Goal: Task Accomplishment & Management: Manage account settings

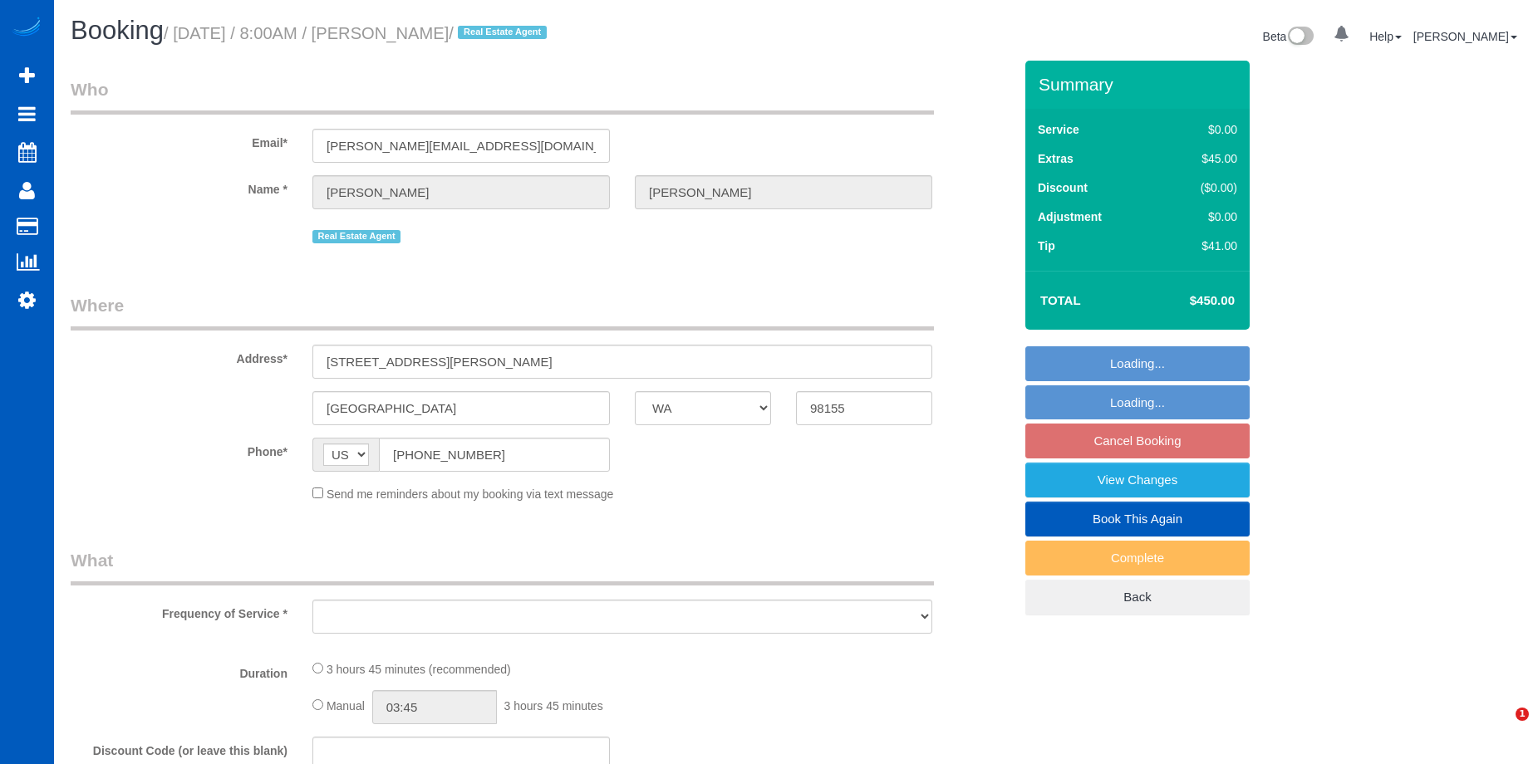
select select "WA"
select select "string:fspay-72956fa9-49e2-4fa3-b86e-53ae846f9884"
select select "object:1038"
select select "199"
select select "2"
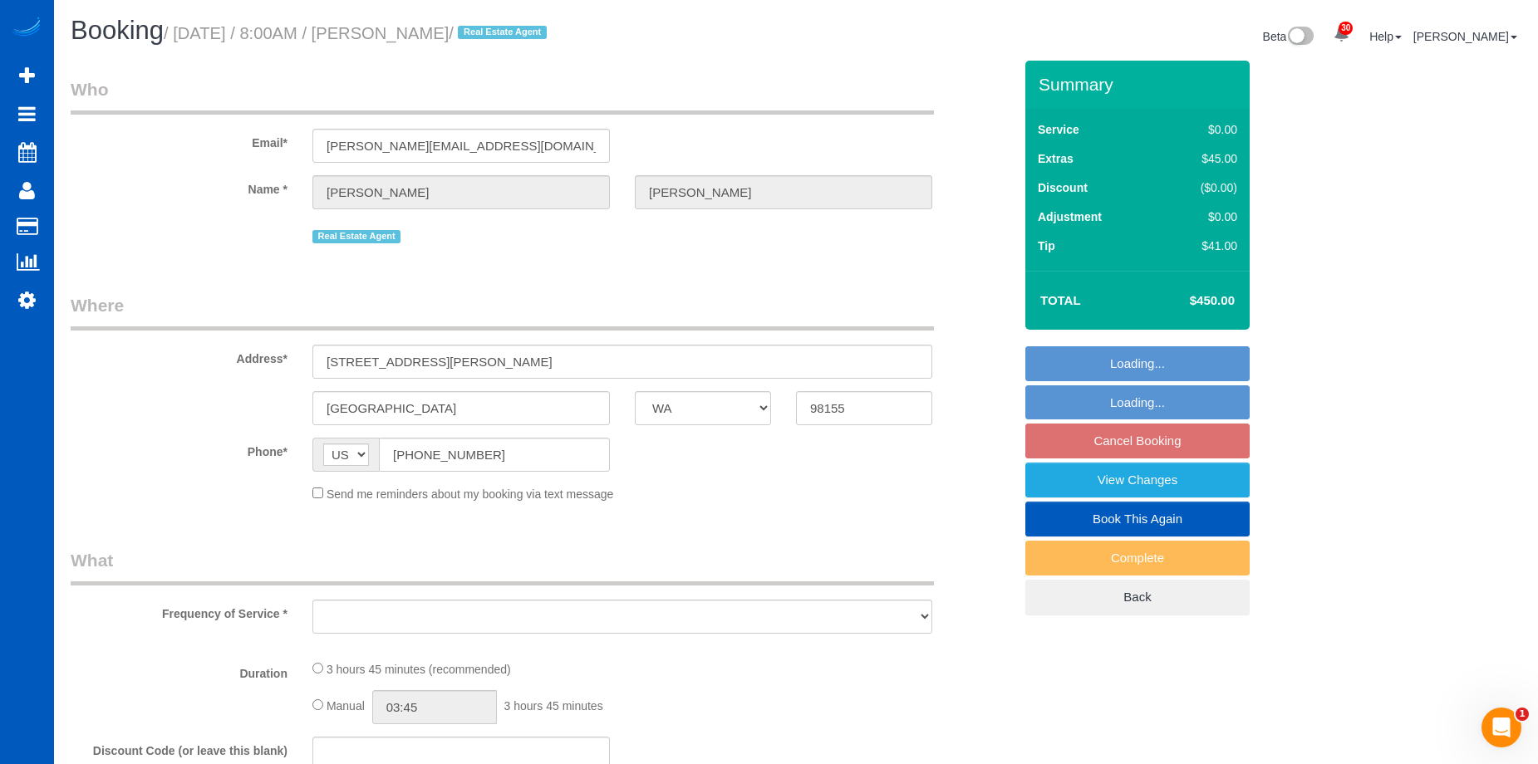
select select "2"
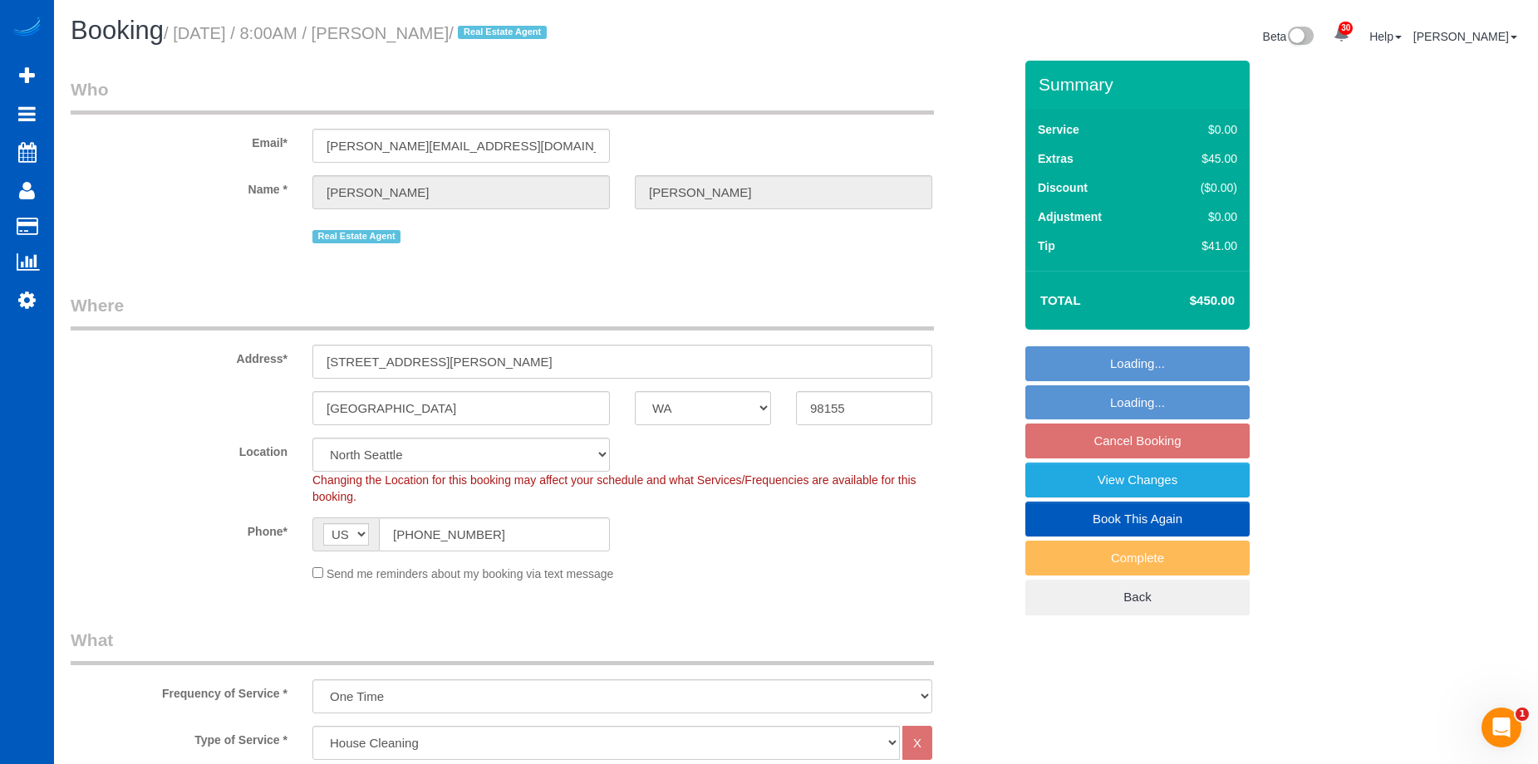
select select "spot1"
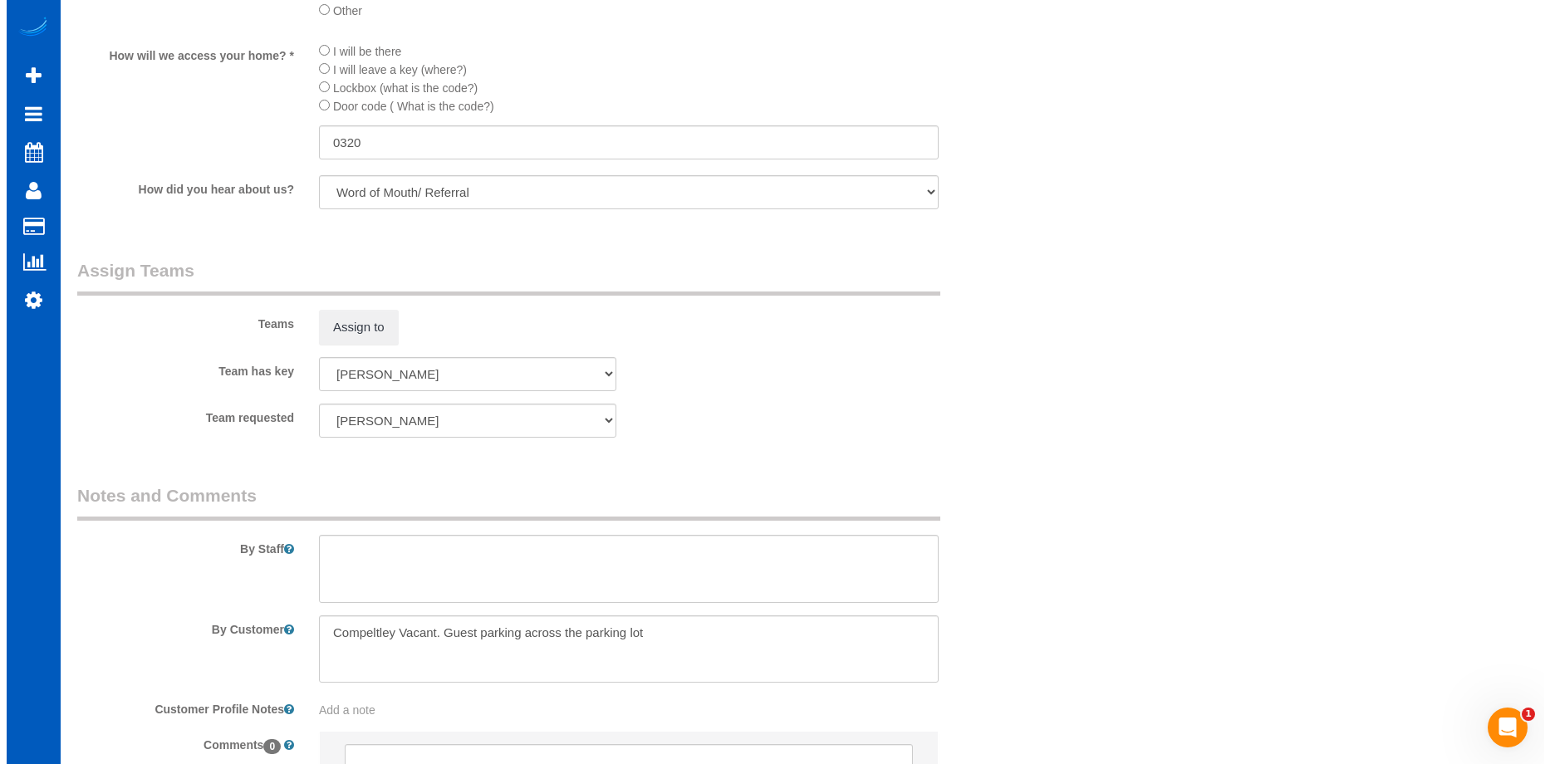
scroll to position [1955, 0]
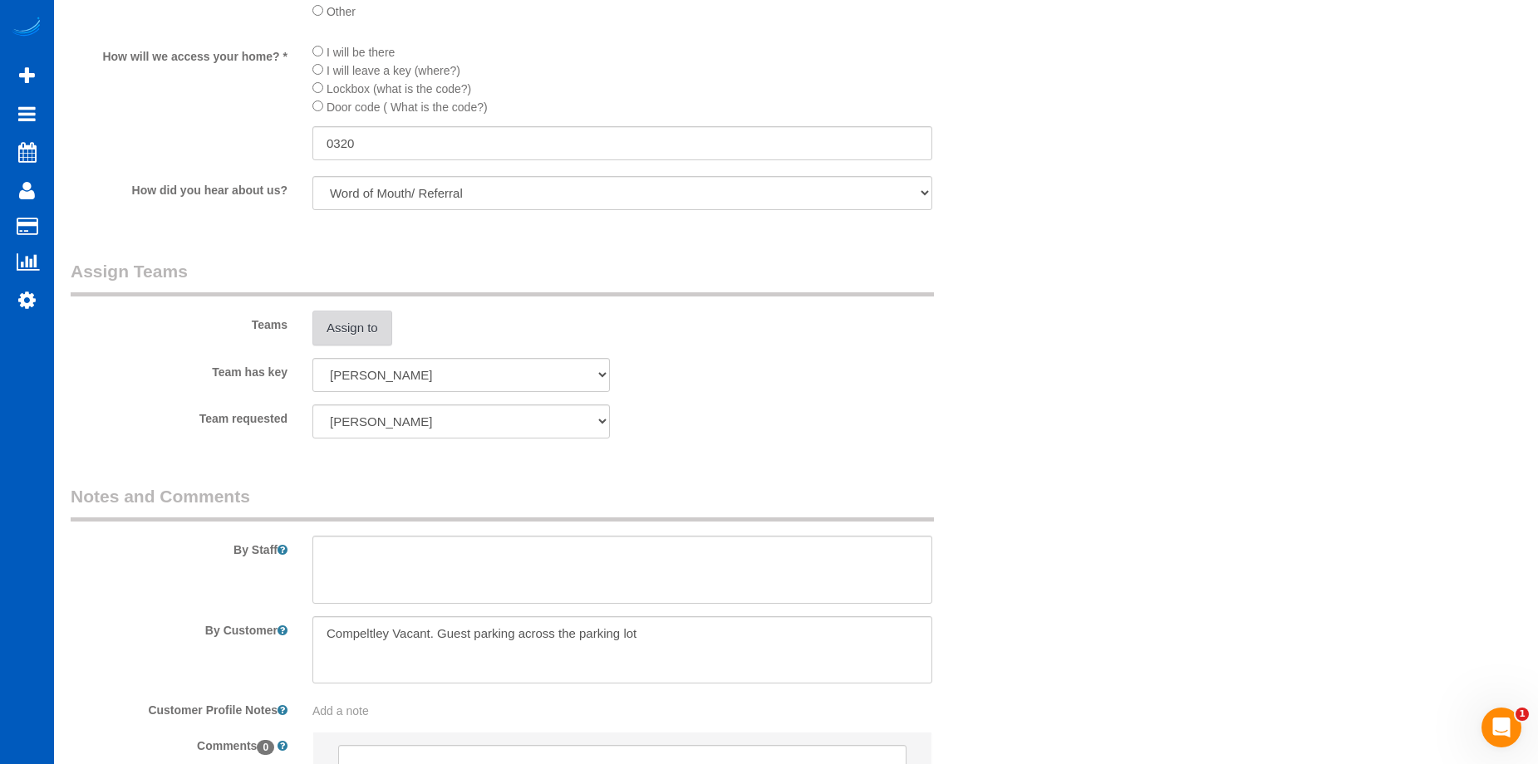
click at [370, 338] on button "Assign to" at bounding box center [352, 328] width 80 height 35
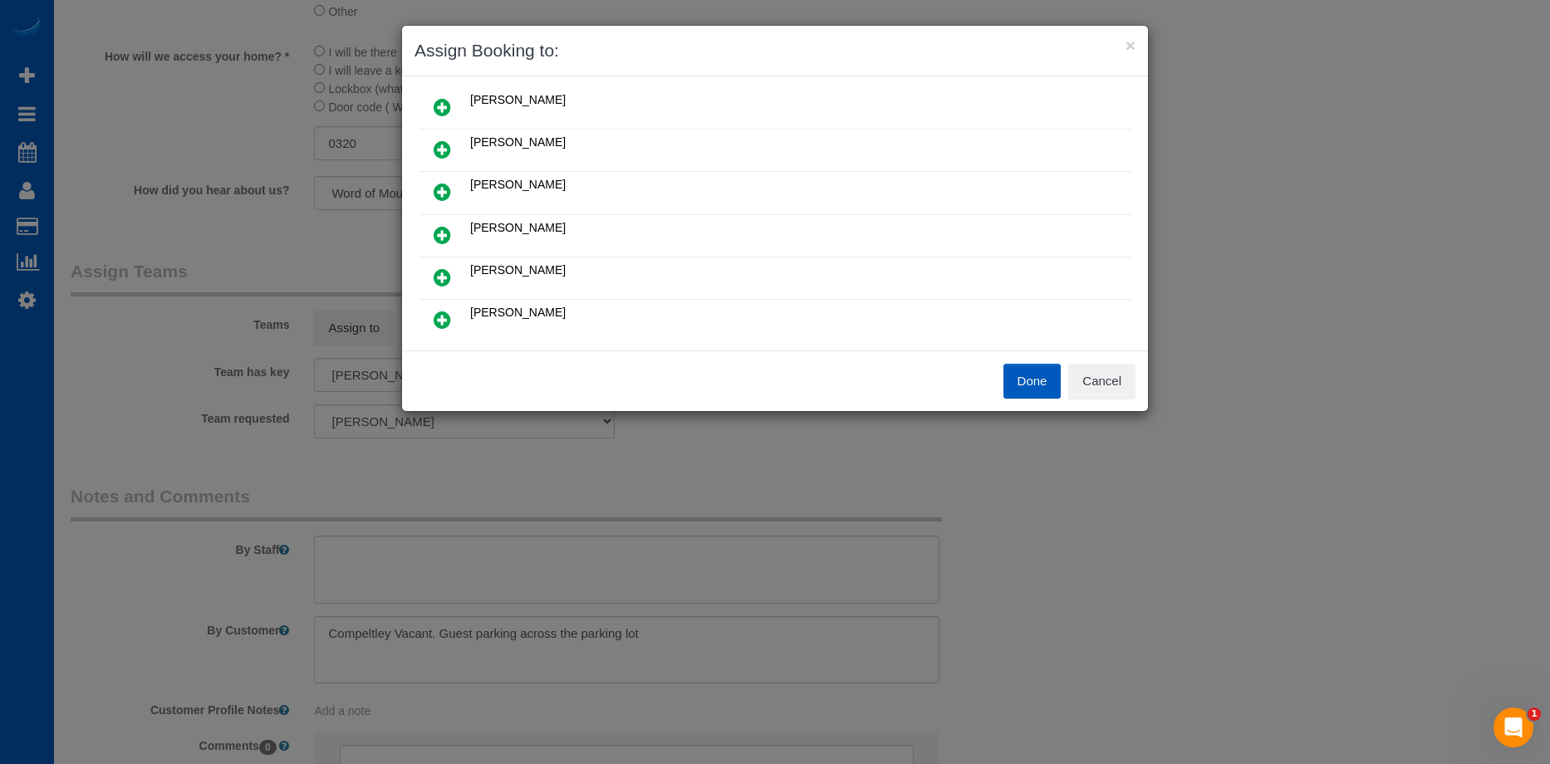
scroll to position [166, 0]
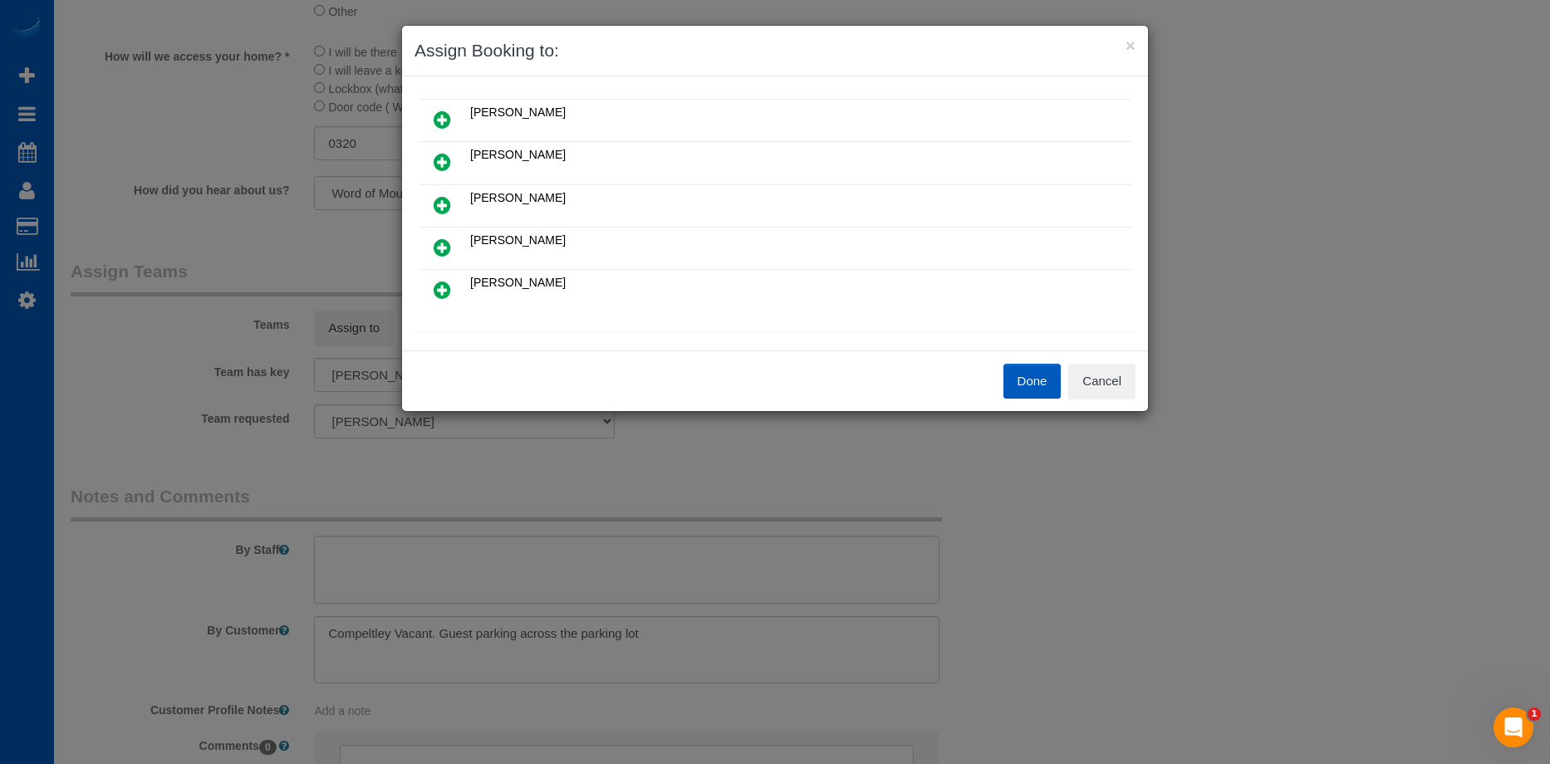
click at [443, 286] on icon at bounding box center [442, 290] width 17 height 20
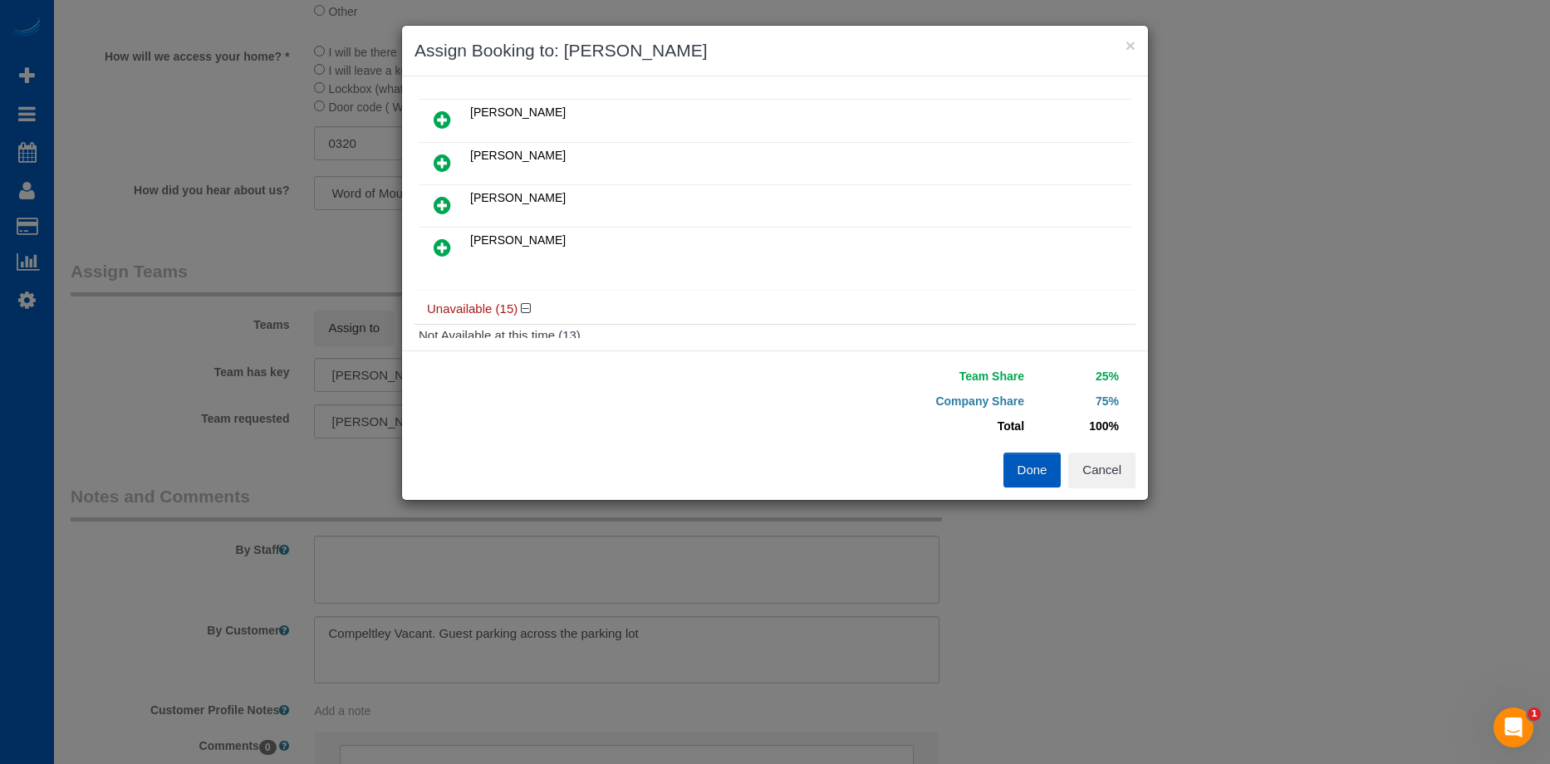
scroll to position [123, 0]
click at [446, 116] on icon at bounding box center [442, 118] width 17 height 20
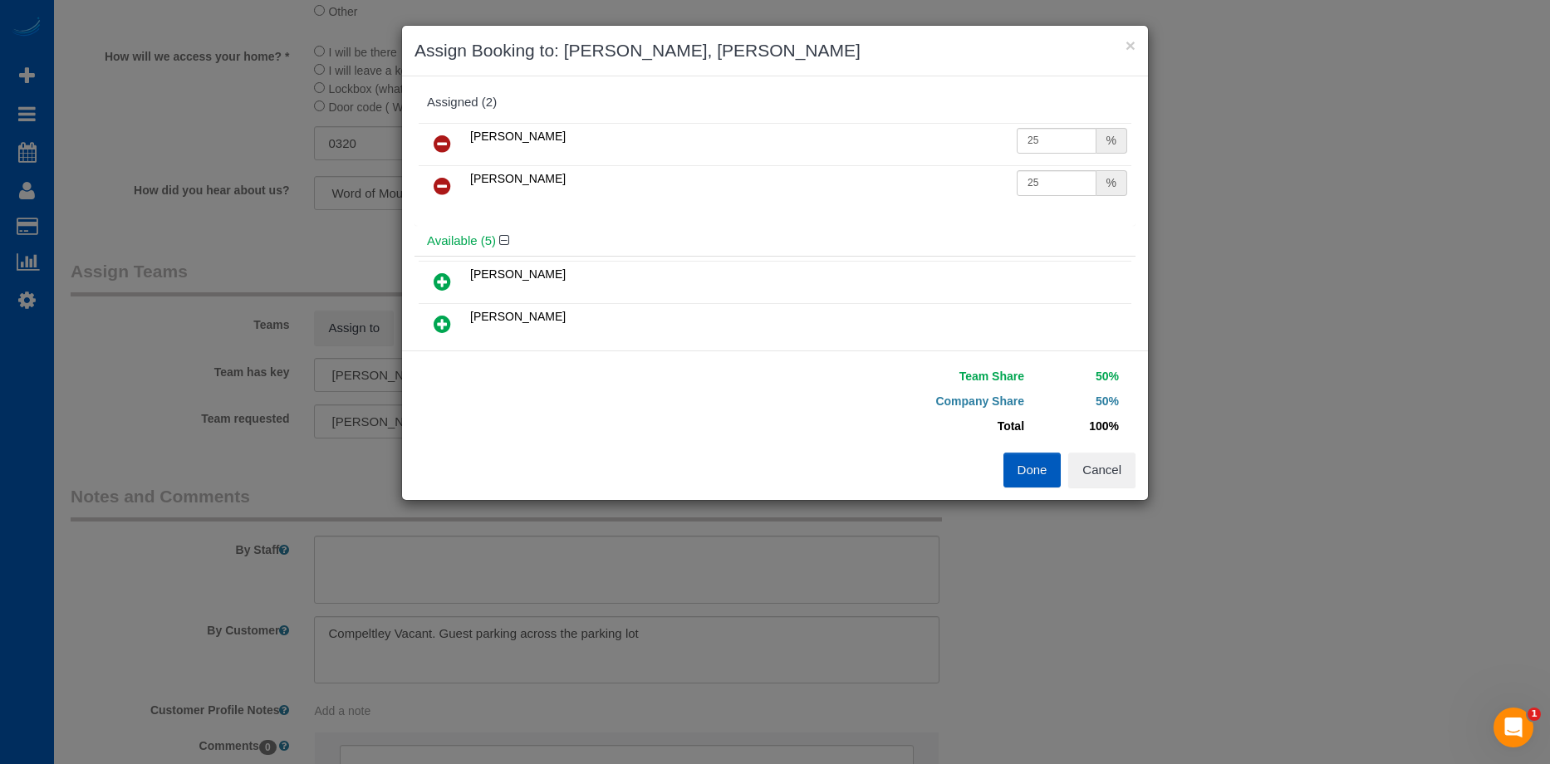
scroll to position [0, 0]
click at [434, 186] on icon at bounding box center [442, 188] width 17 height 20
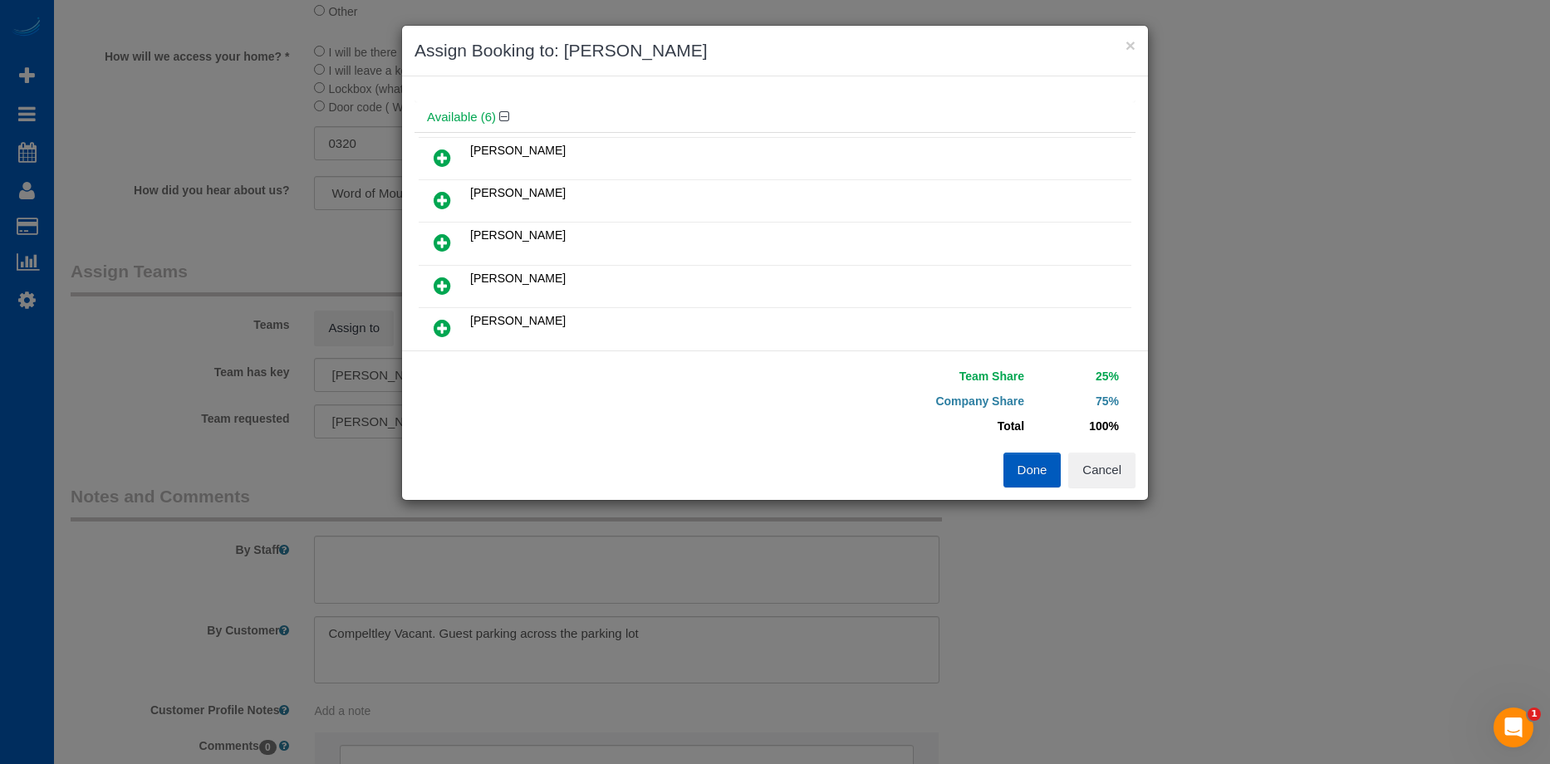
click at [442, 240] on icon at bounding box center [442, 243] width 17 height 20
click at [444, 284] on icon at bounding box center [442, 286] width 17 height 20
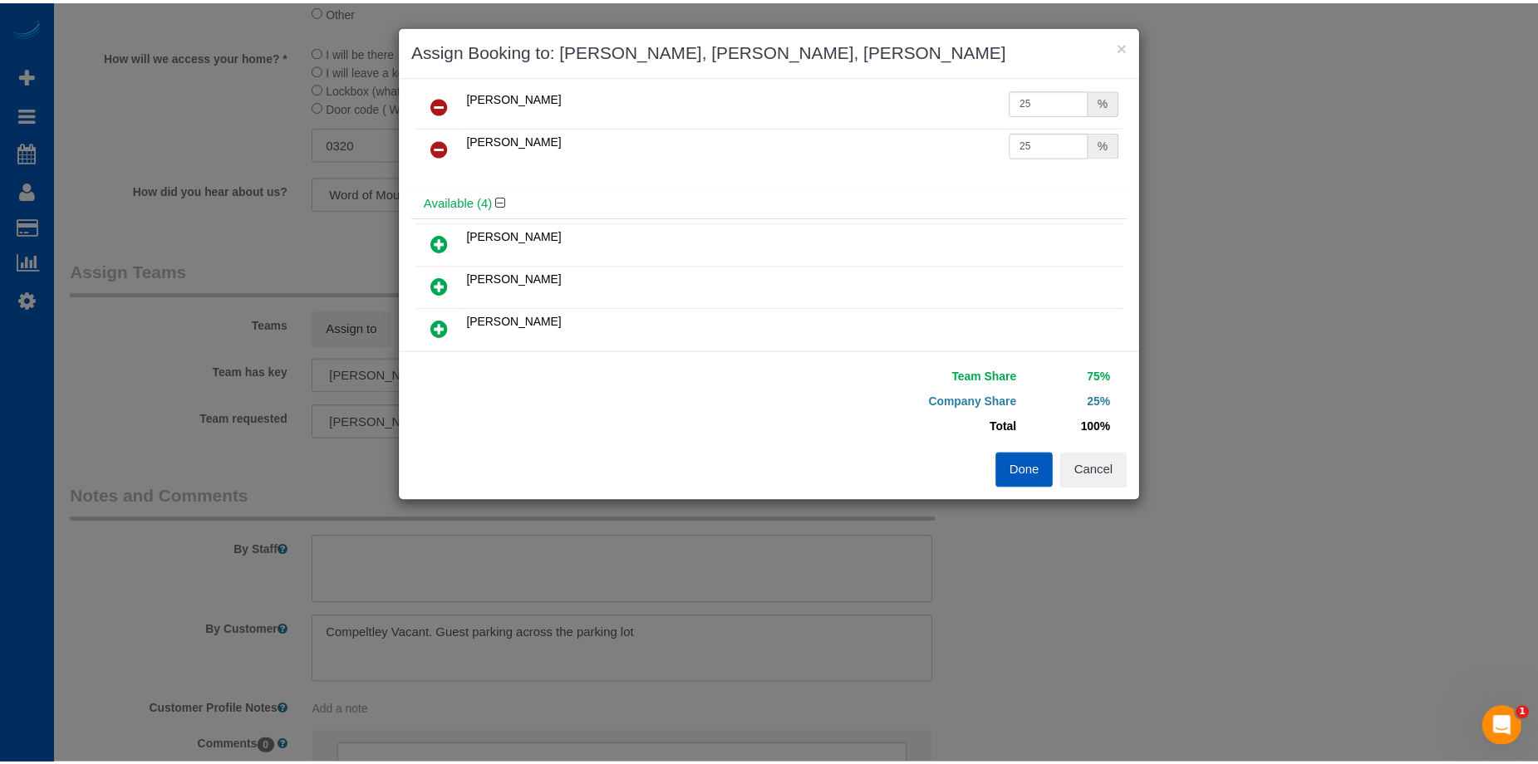
scroll to position [0, 0]
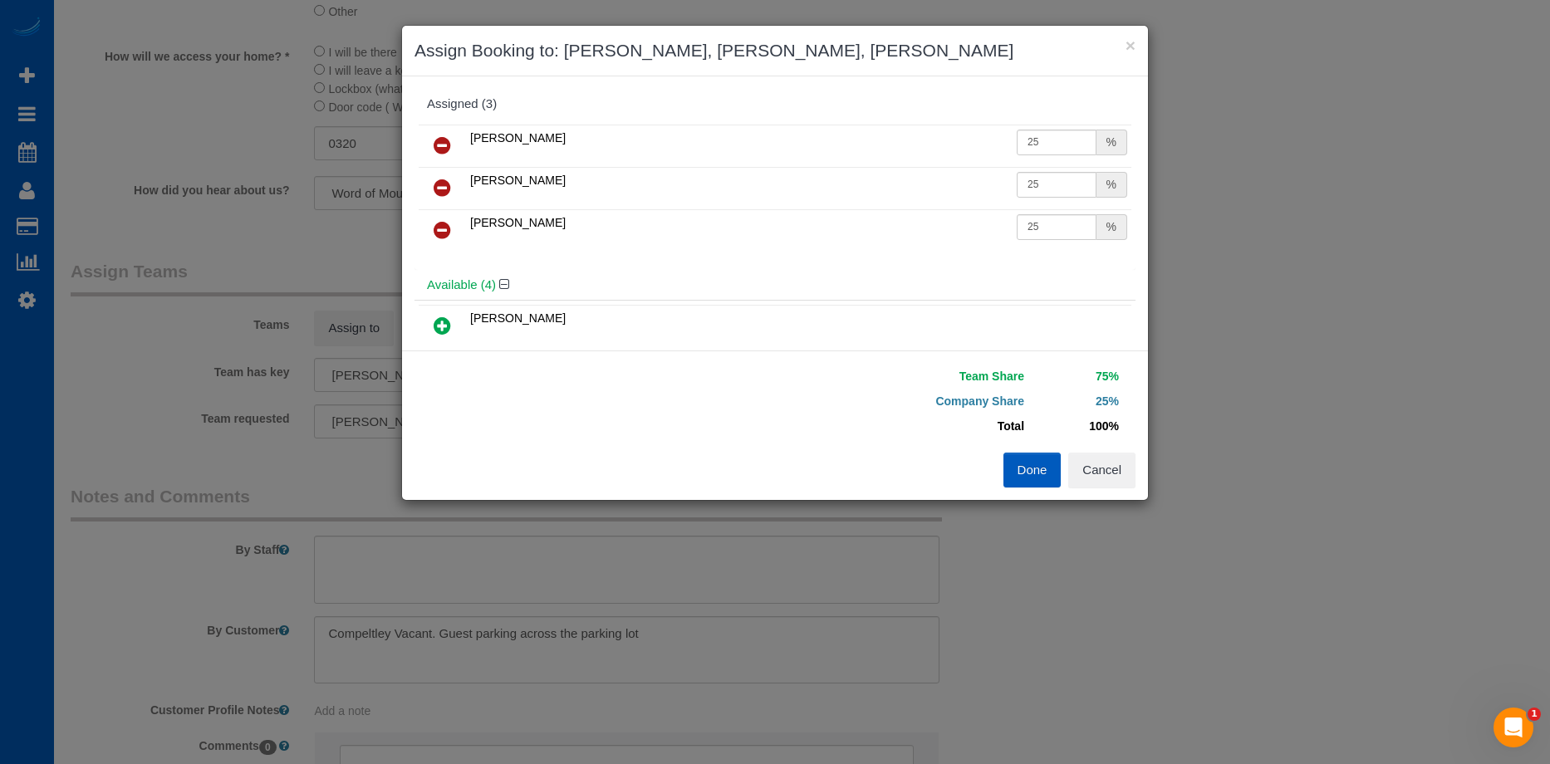
click at [442, 147] on icon at bounding box center [442, 145] width 17 height 20
click at [439, 190] on icon at bounding box center [442, 188] width 17 height 20
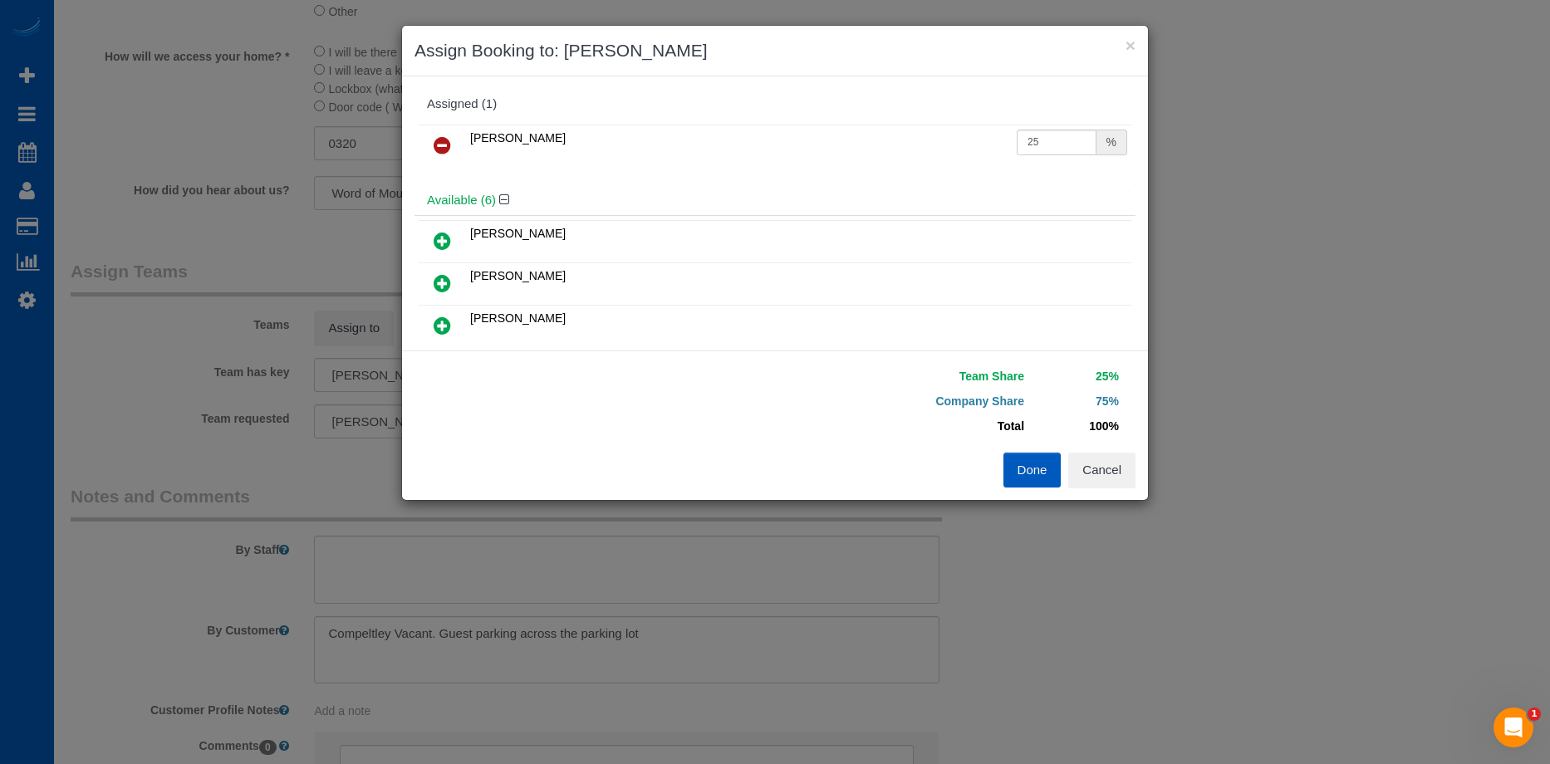
click at [449, 232] on icon at bounding box center [442, 241] width 17 height 20
click at [1031, 472] on button "Done" at bounding box center [1032, 470] width 58 height 35
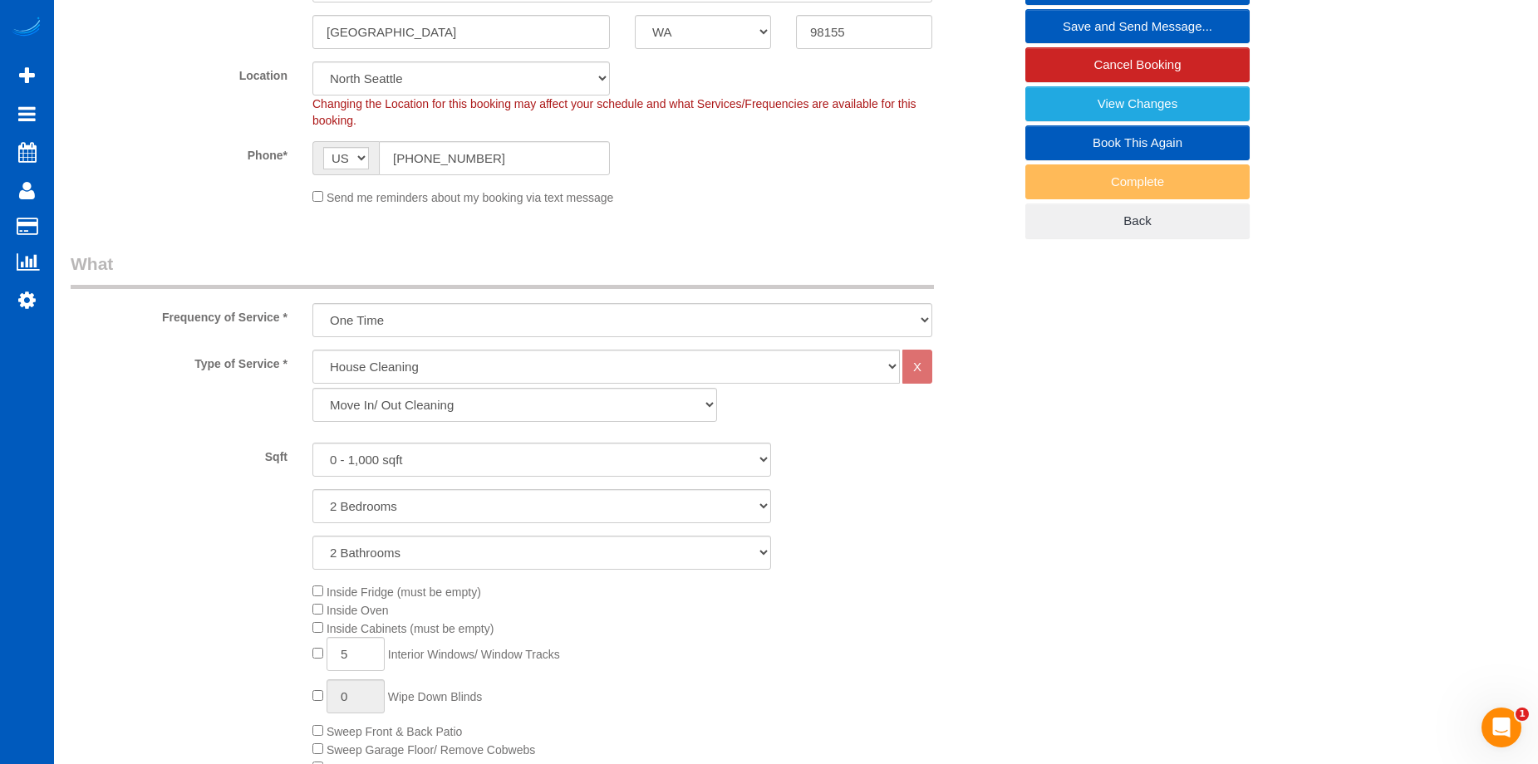
scroll to position [792, 0]
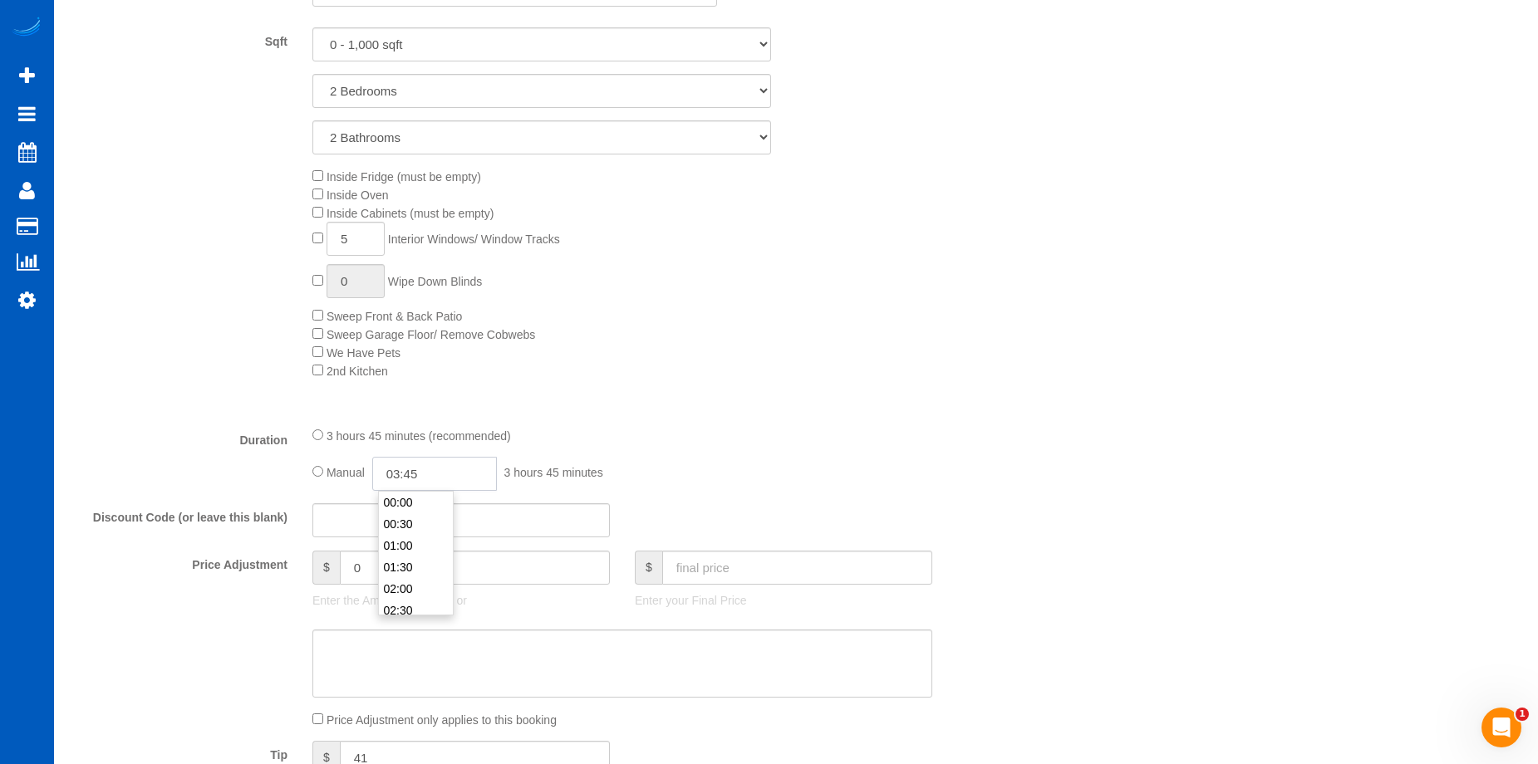
click at [418, 473] on input "03:45" at bounding box center [434, 474] width 125 height 34
type input "05:00"
click at [419, 551] on li "05:00" at bounding box center [416, 553] width 74 height 22
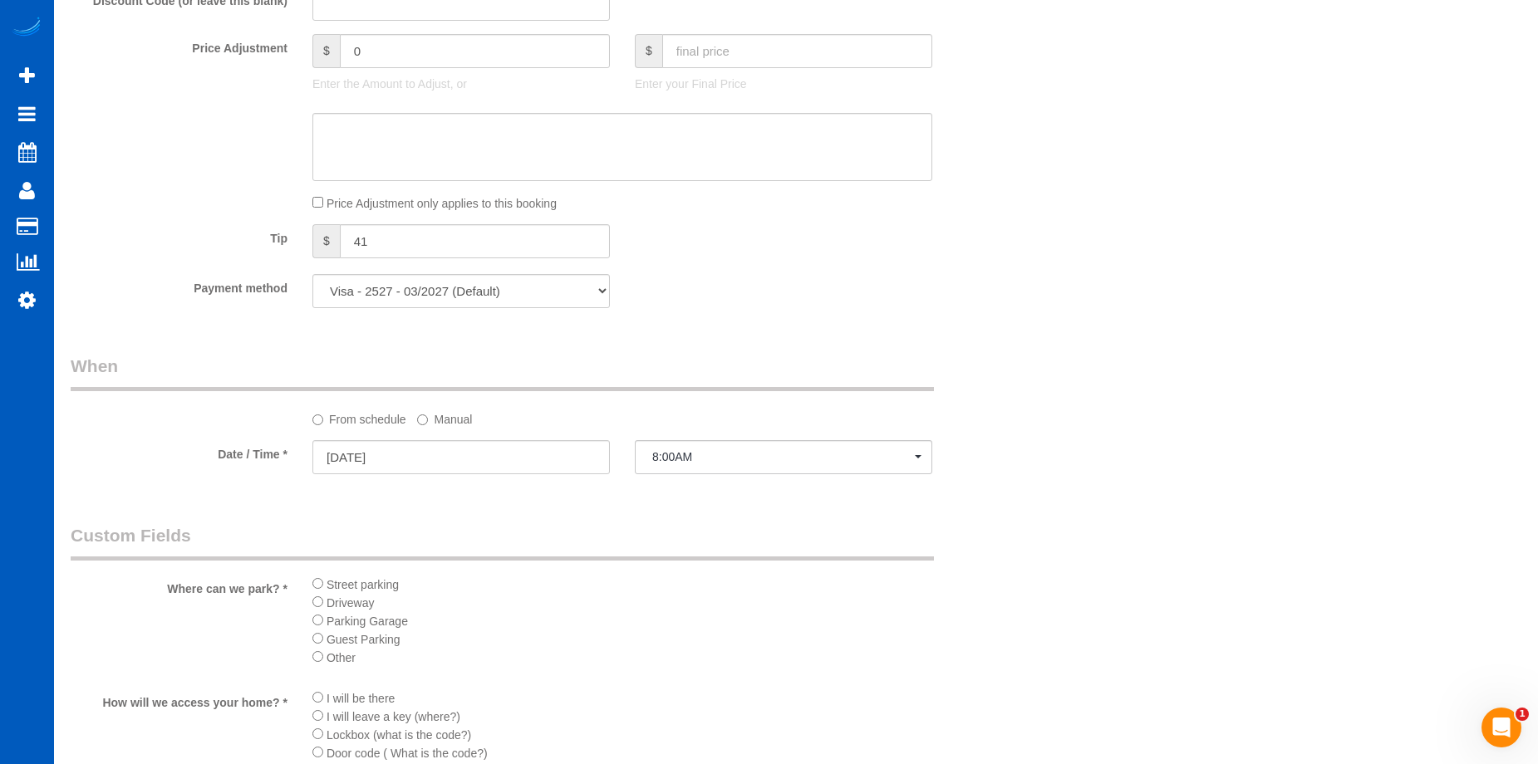
select select "spot16"
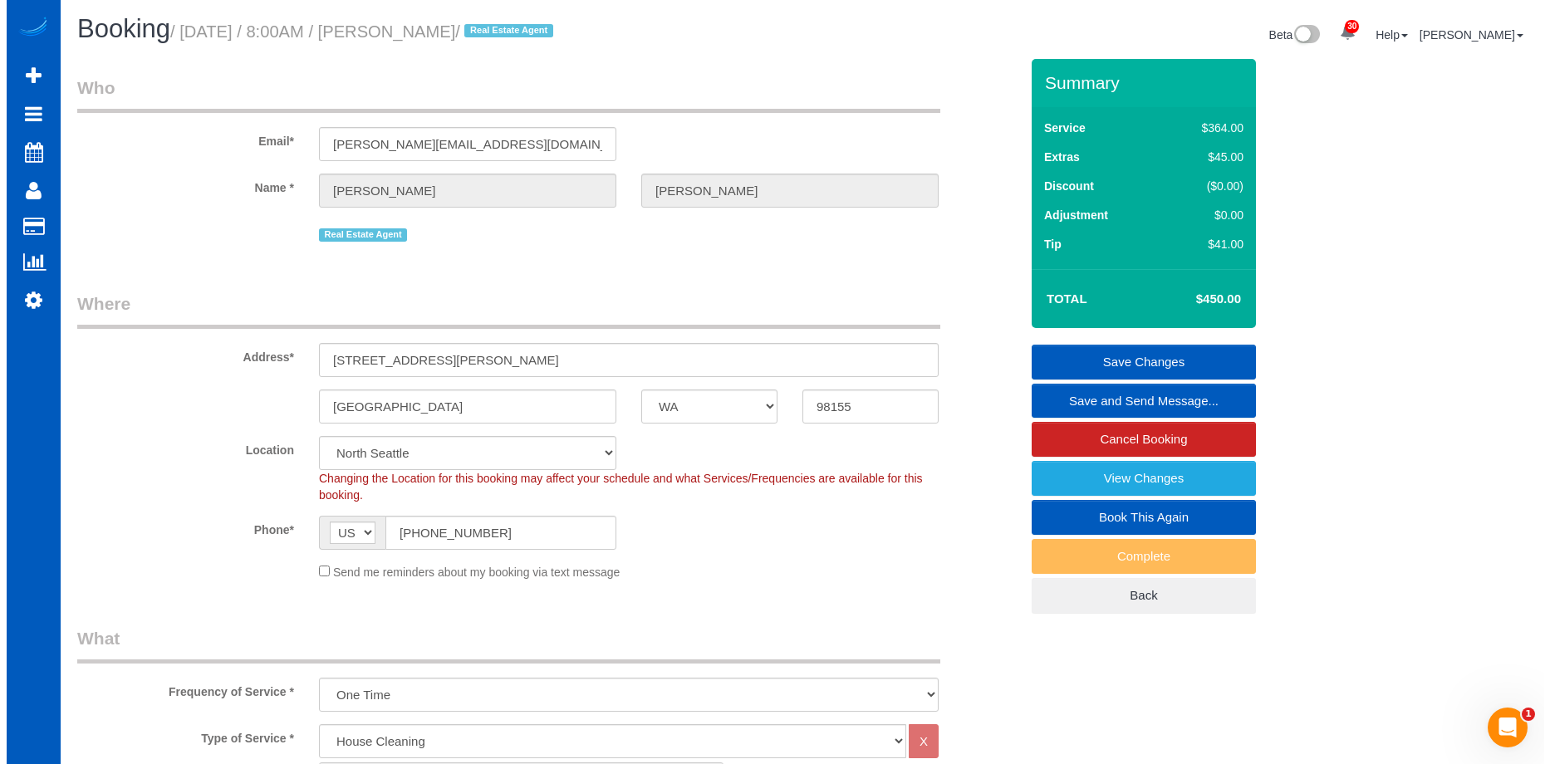
scroll to position [0, 0]
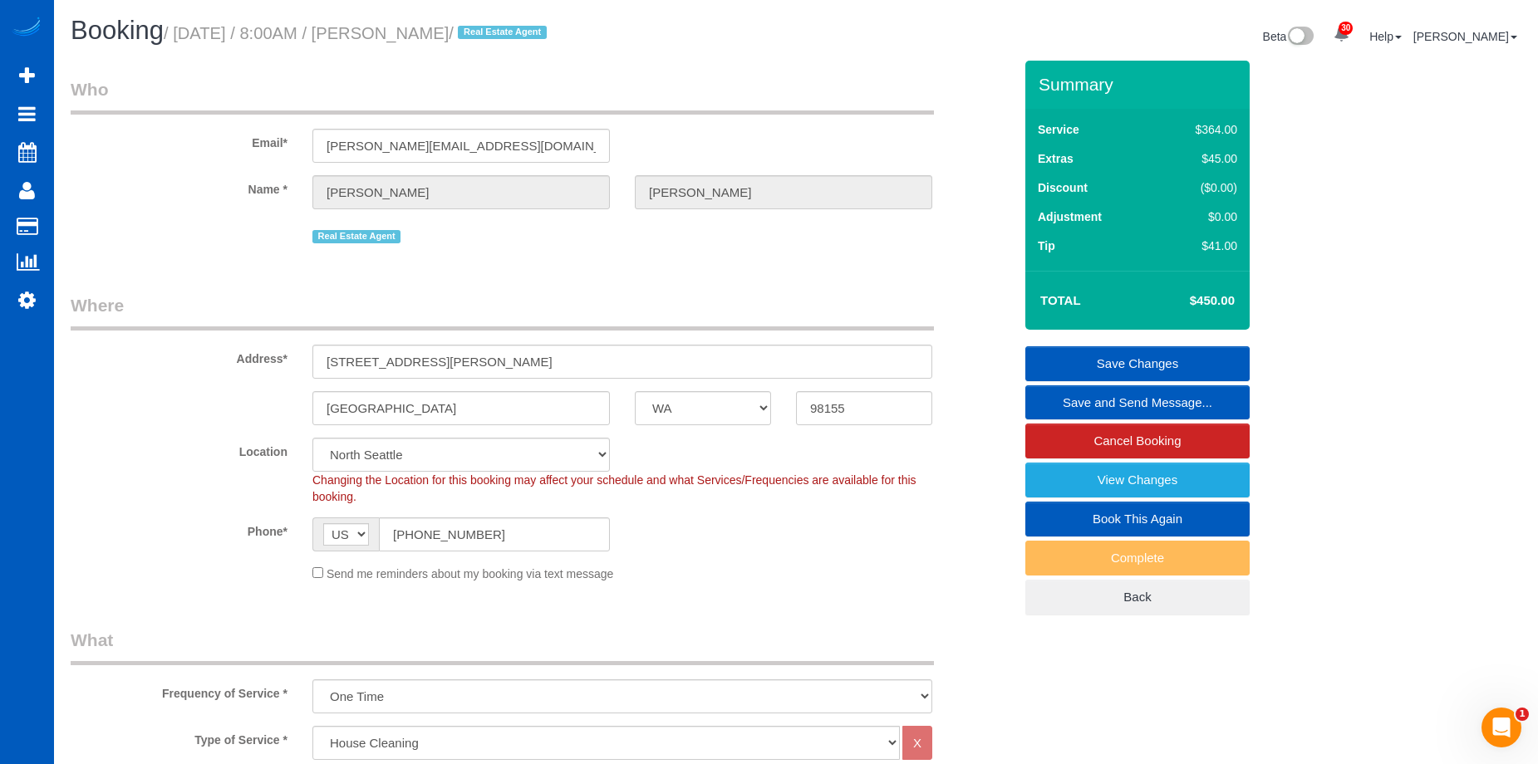
click at [1096, 350] on link "Save Changes" at bounding box center [1137, 363] width 224 height 35
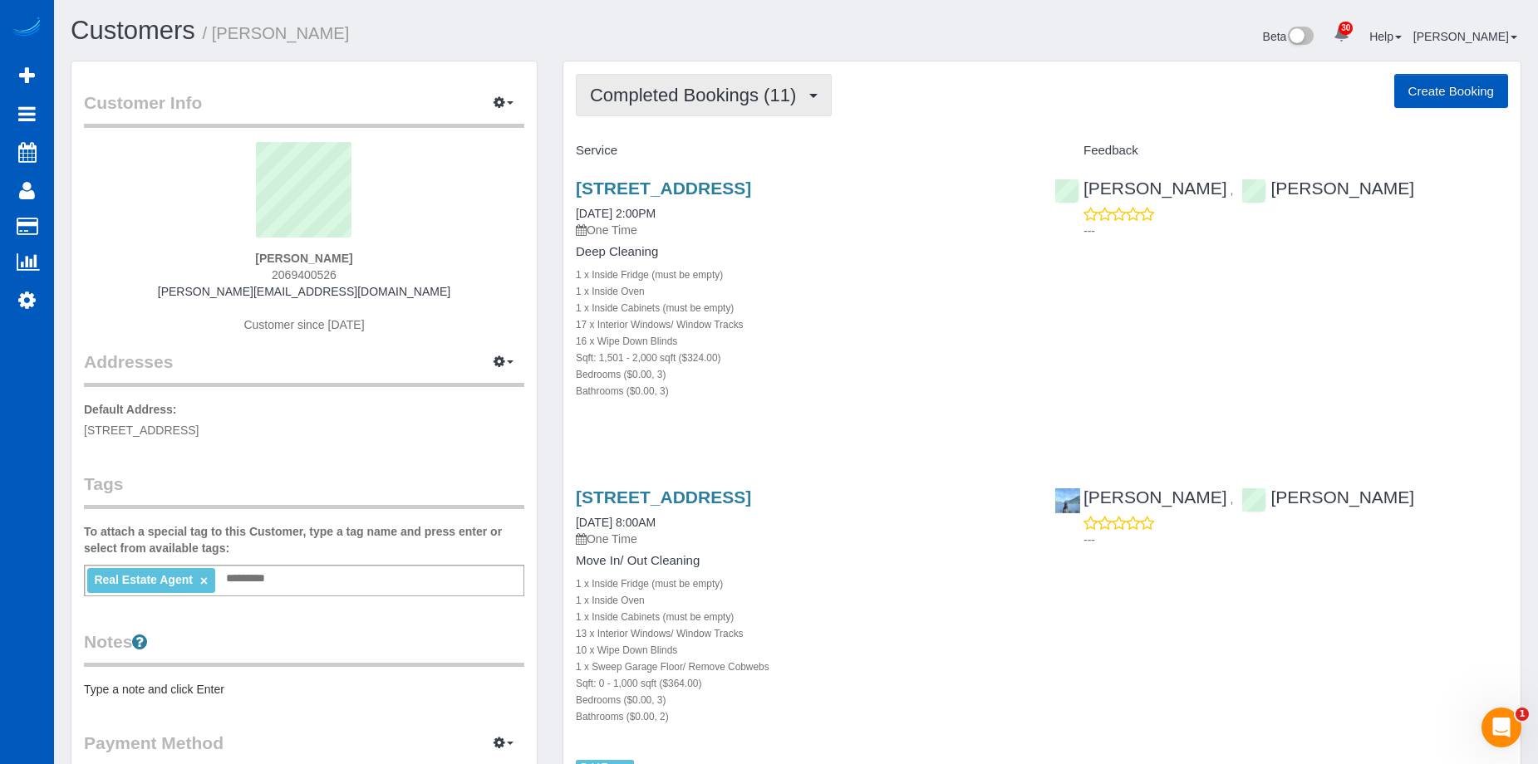
click at [701, 102] on span "Completed Bookings (11)" at bounding box center [697, 95] width 214 height 21
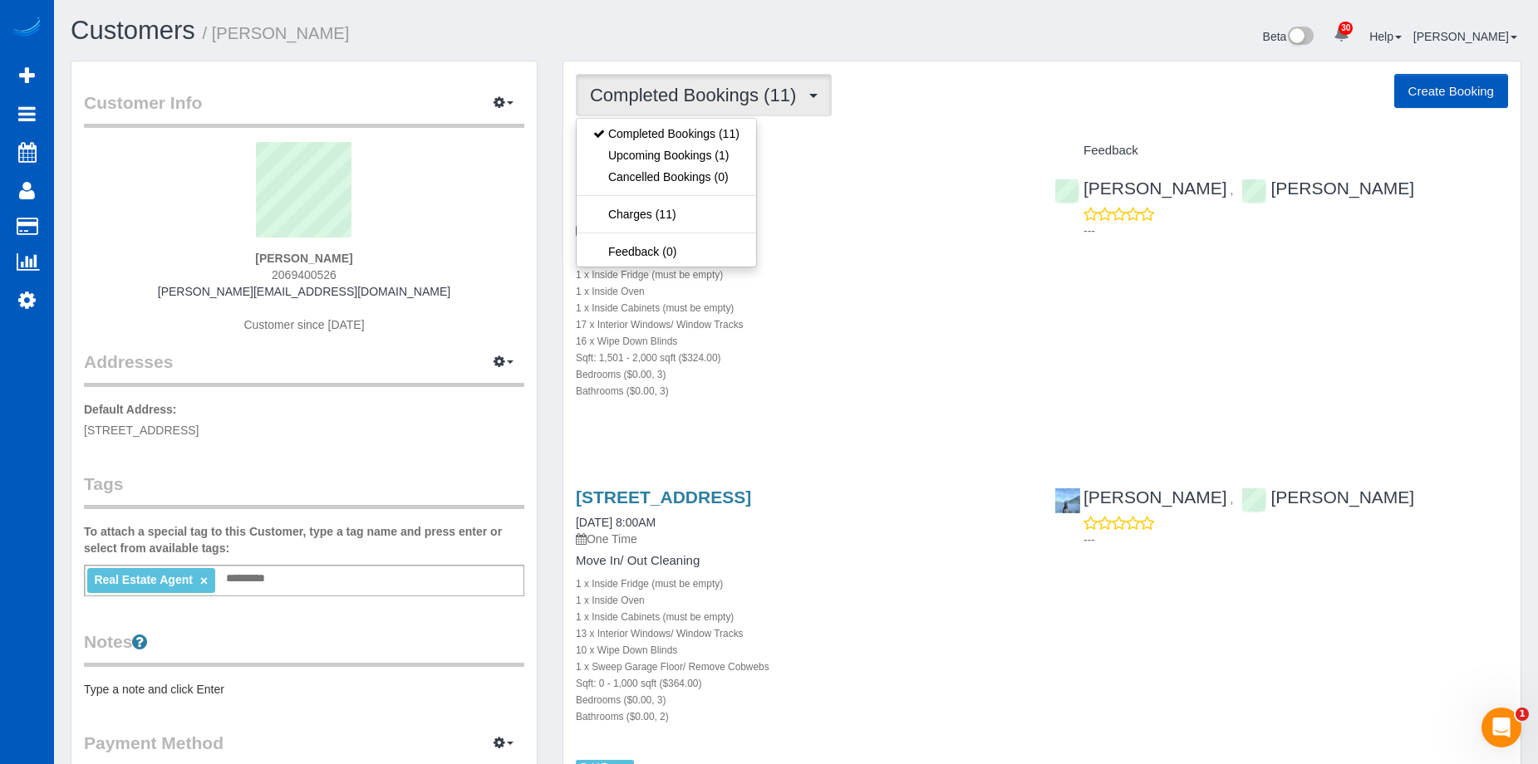
click at [708, 96] on span "Completed Bookings (11)" at bounding box center [697, 95] width 214 height 21
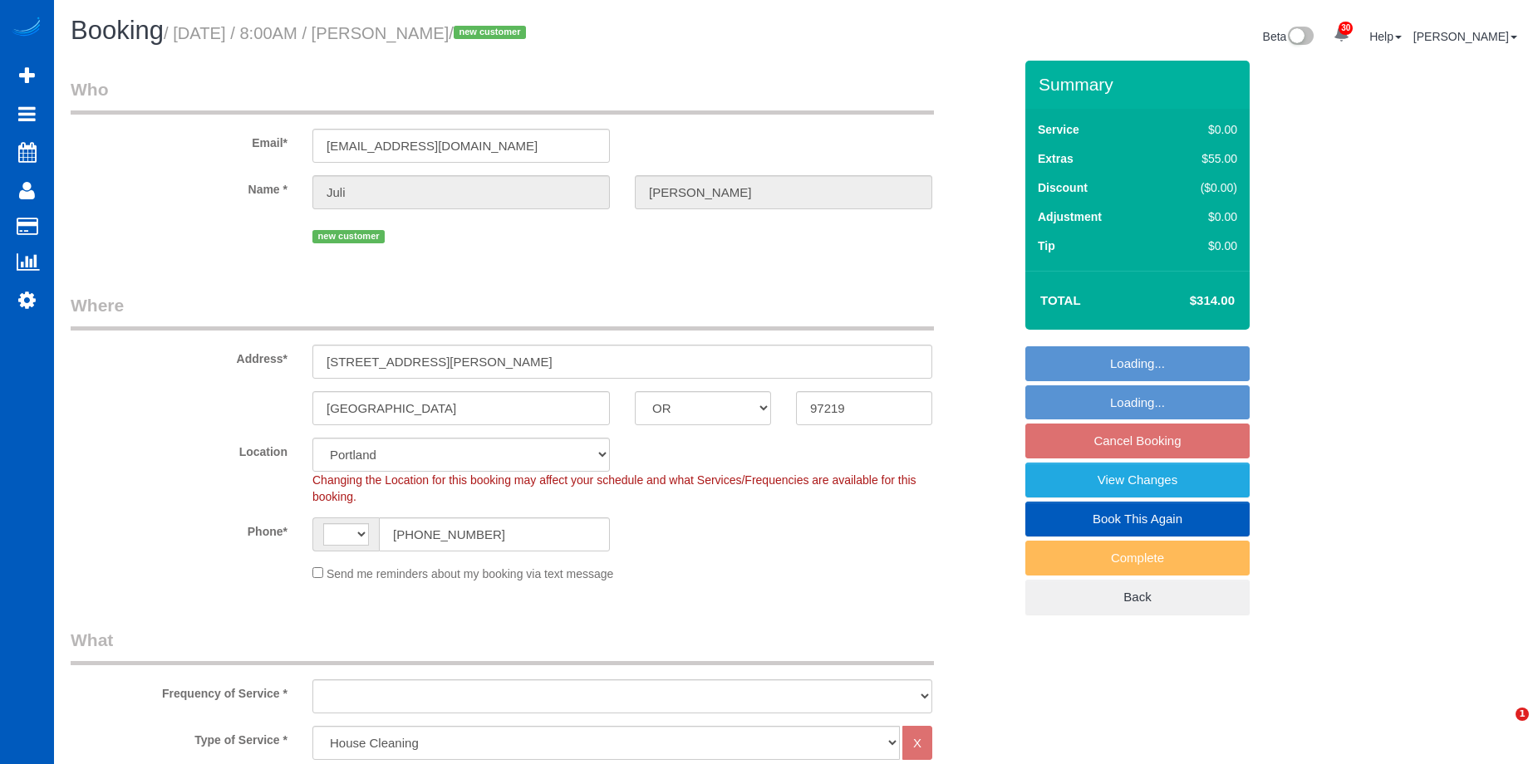
select select "OR"
select select "199"
select select "2001"
select select "3"
select select "2"
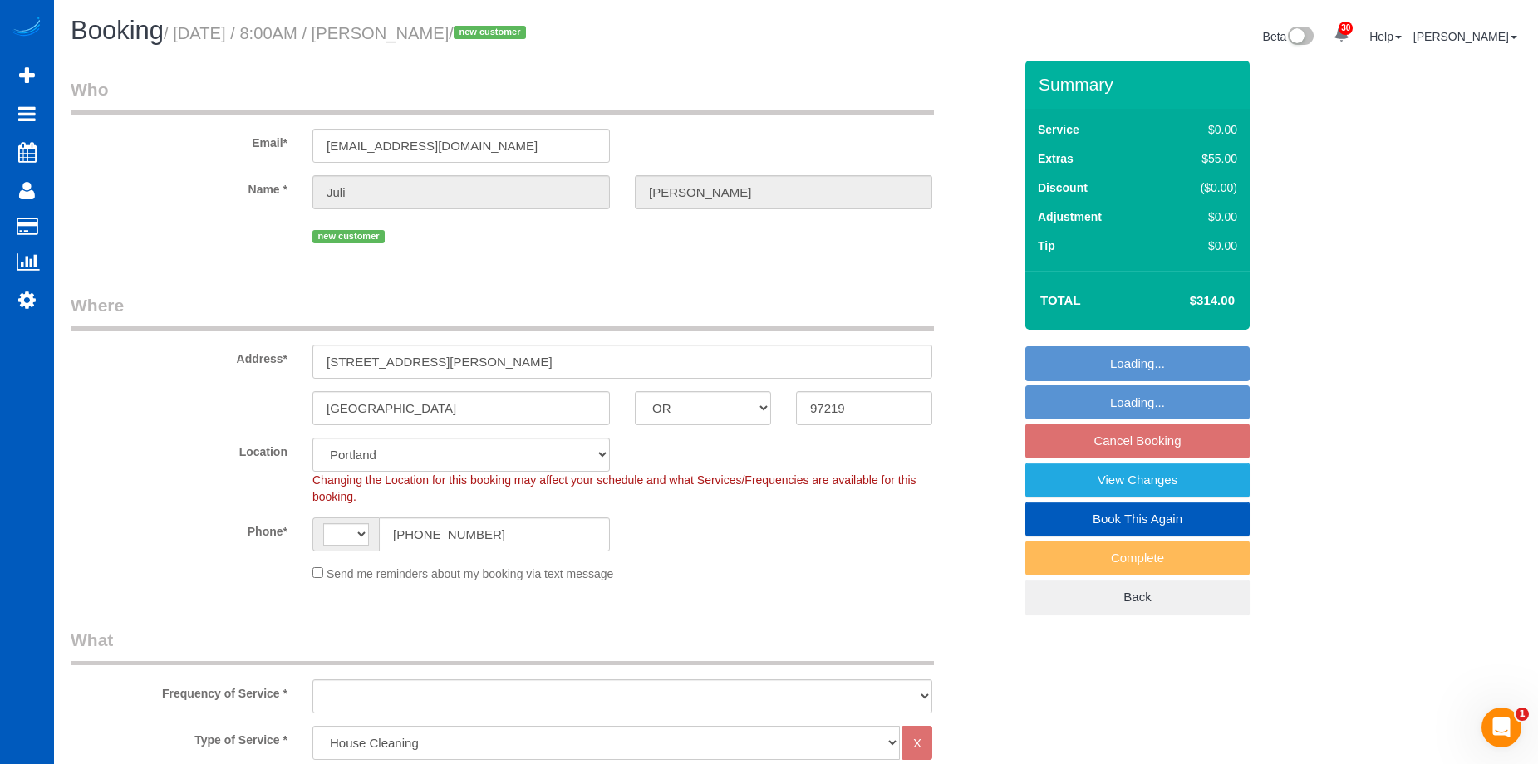
select select "string:[GEOGRAPHIC_DATA]"
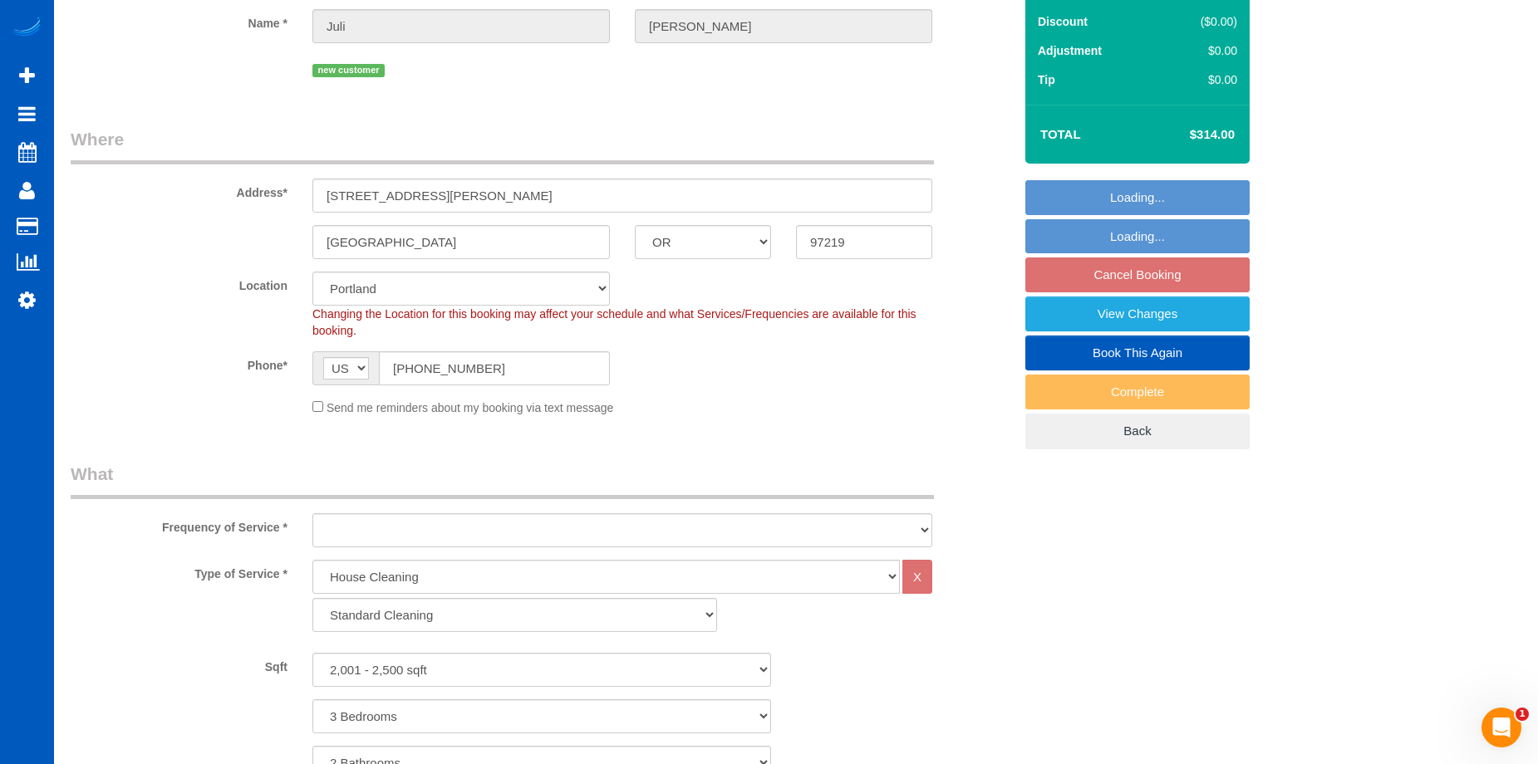
select select "object:1057"
select select "spot1"
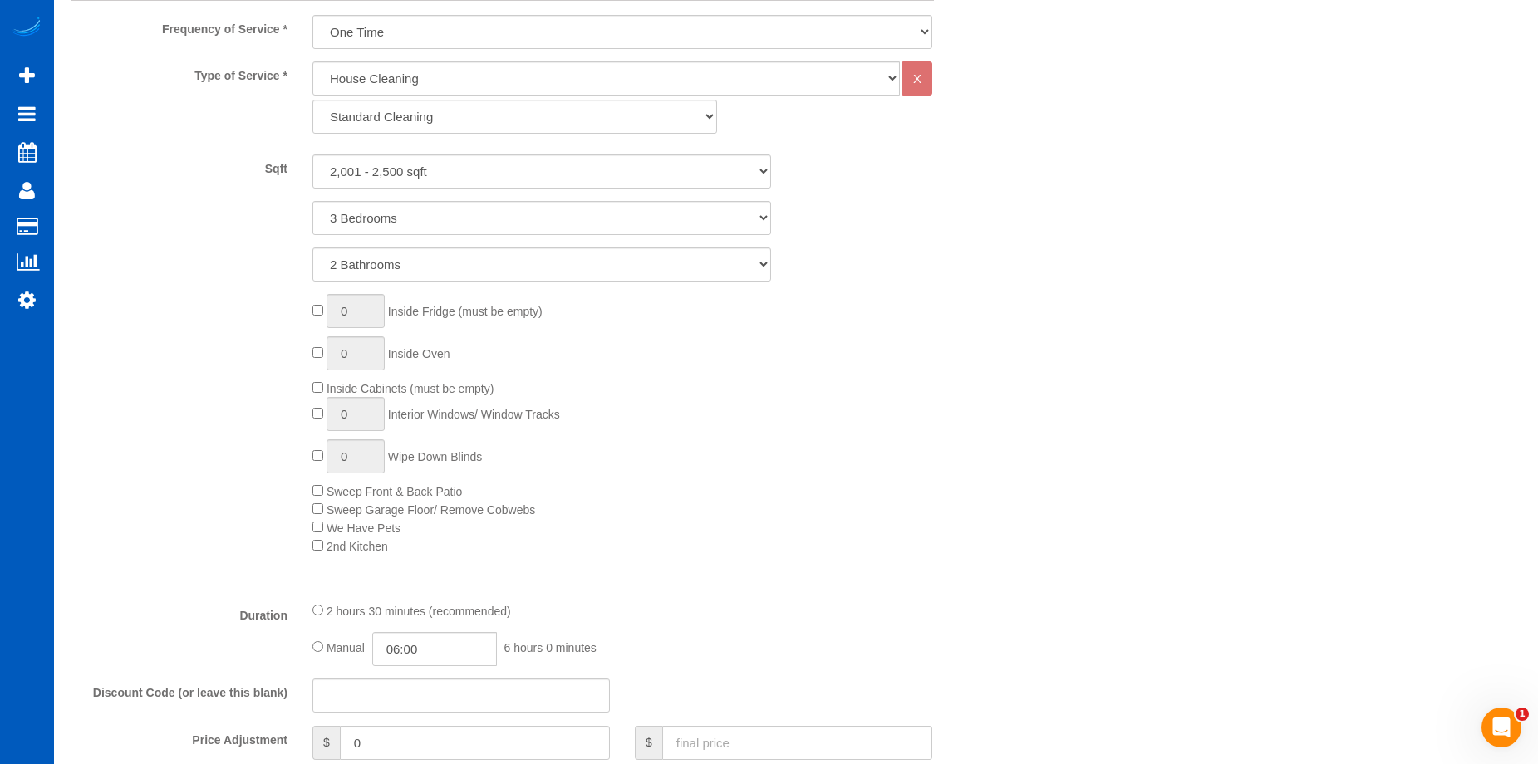
select select "2001"
select select "3"
select select "2"
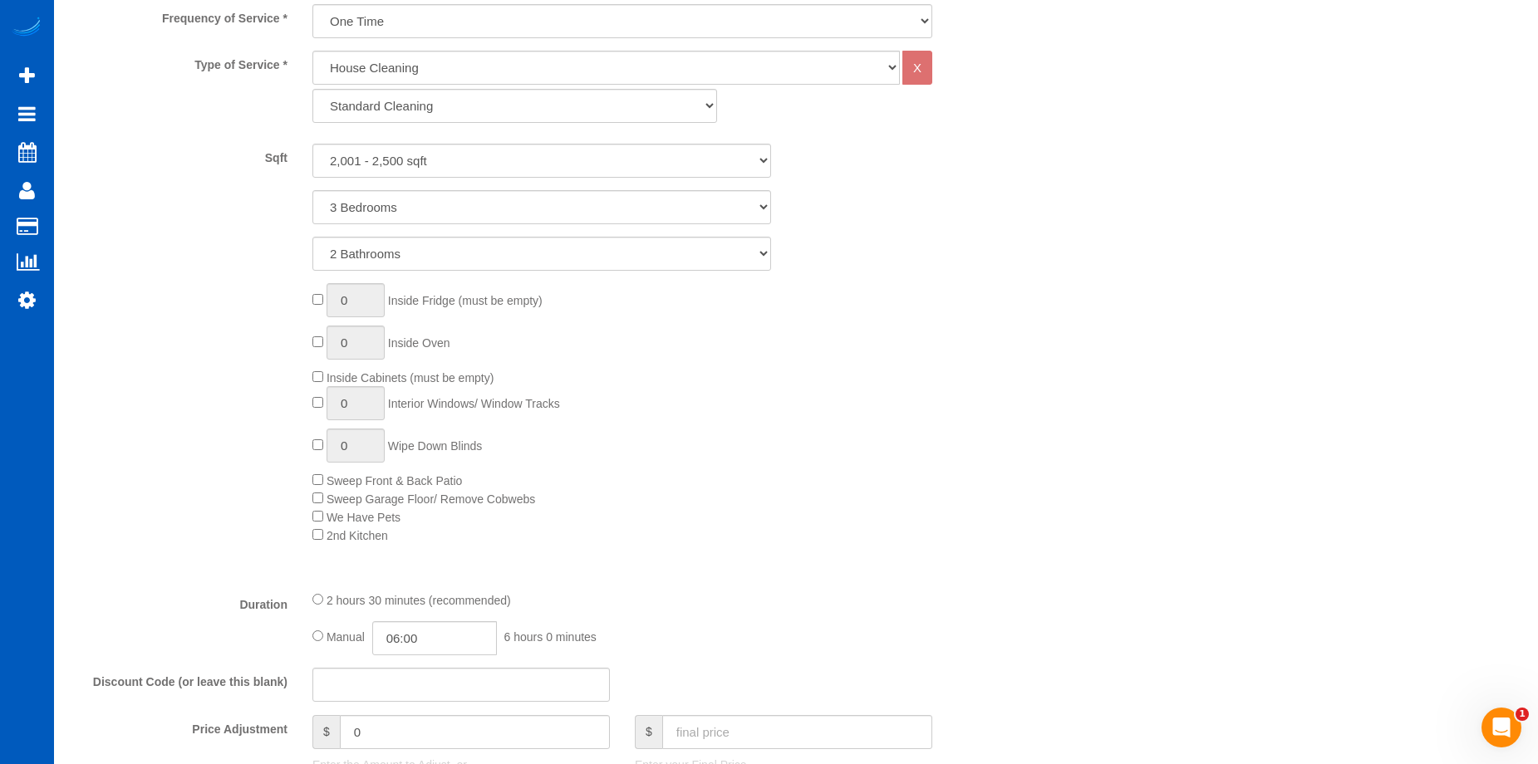
select select "object:1217"
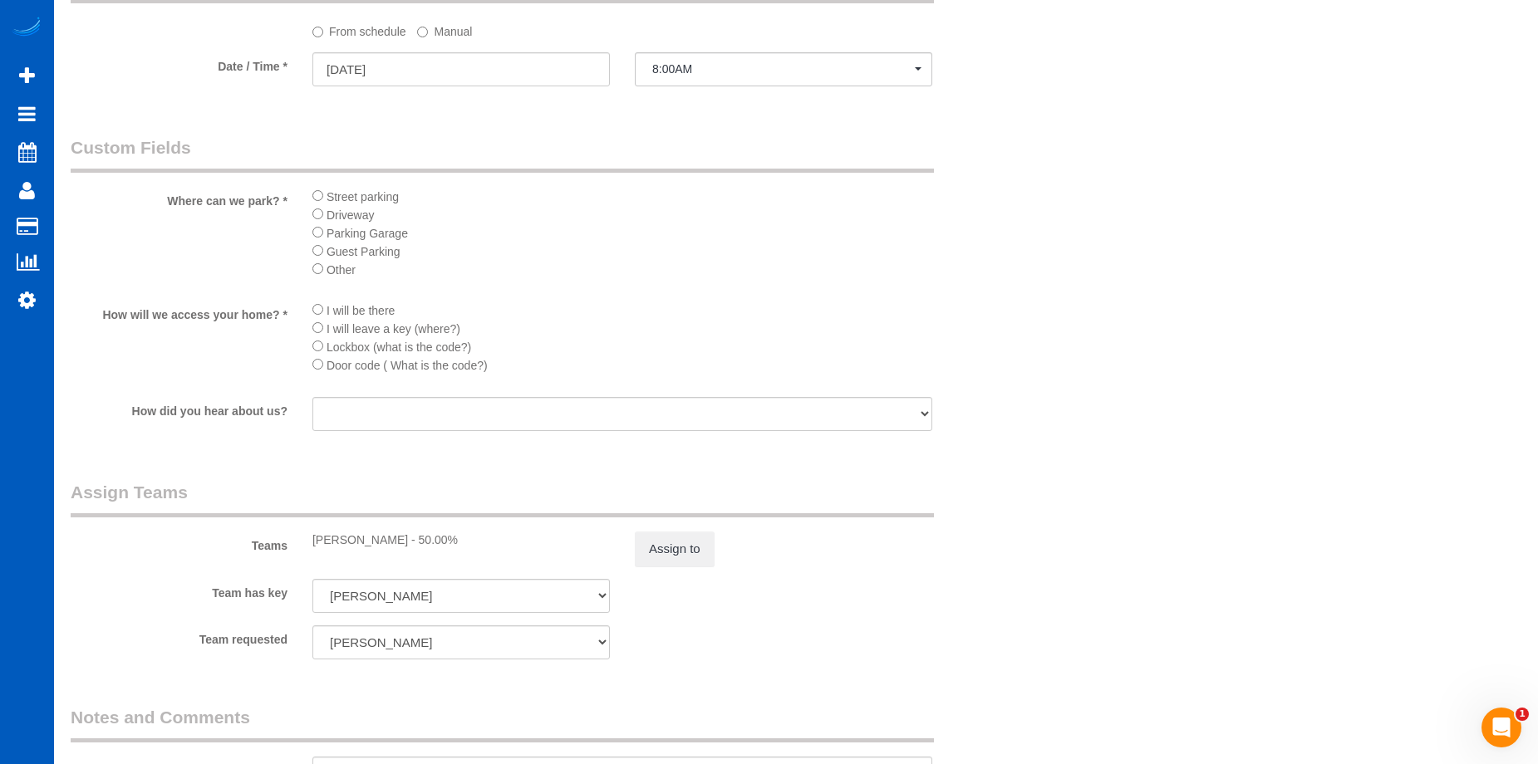
scroll to position [1911, 0]
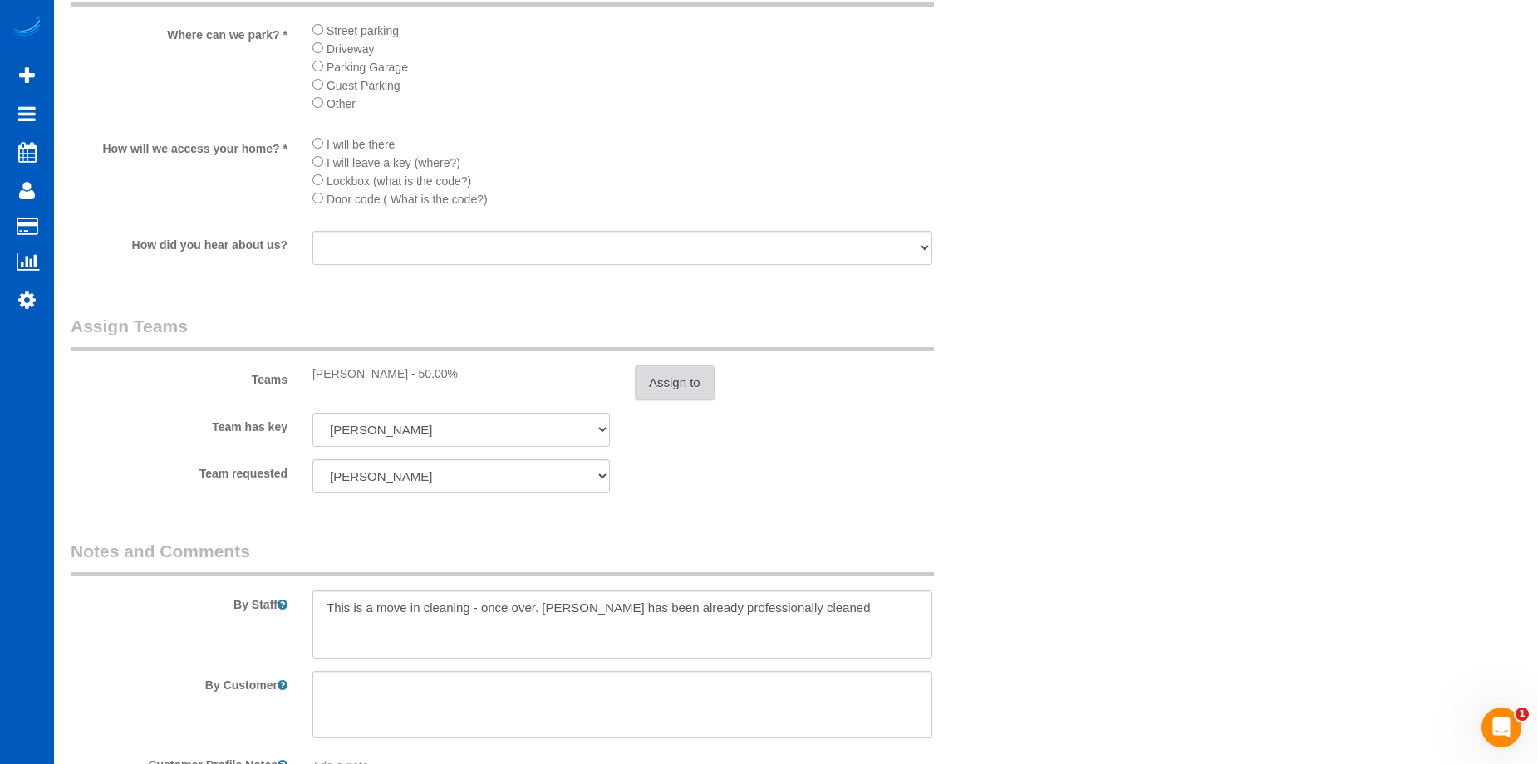
click at [684, 377] on button "Assign to" at bounding box center [675, 382] width 80 height 35
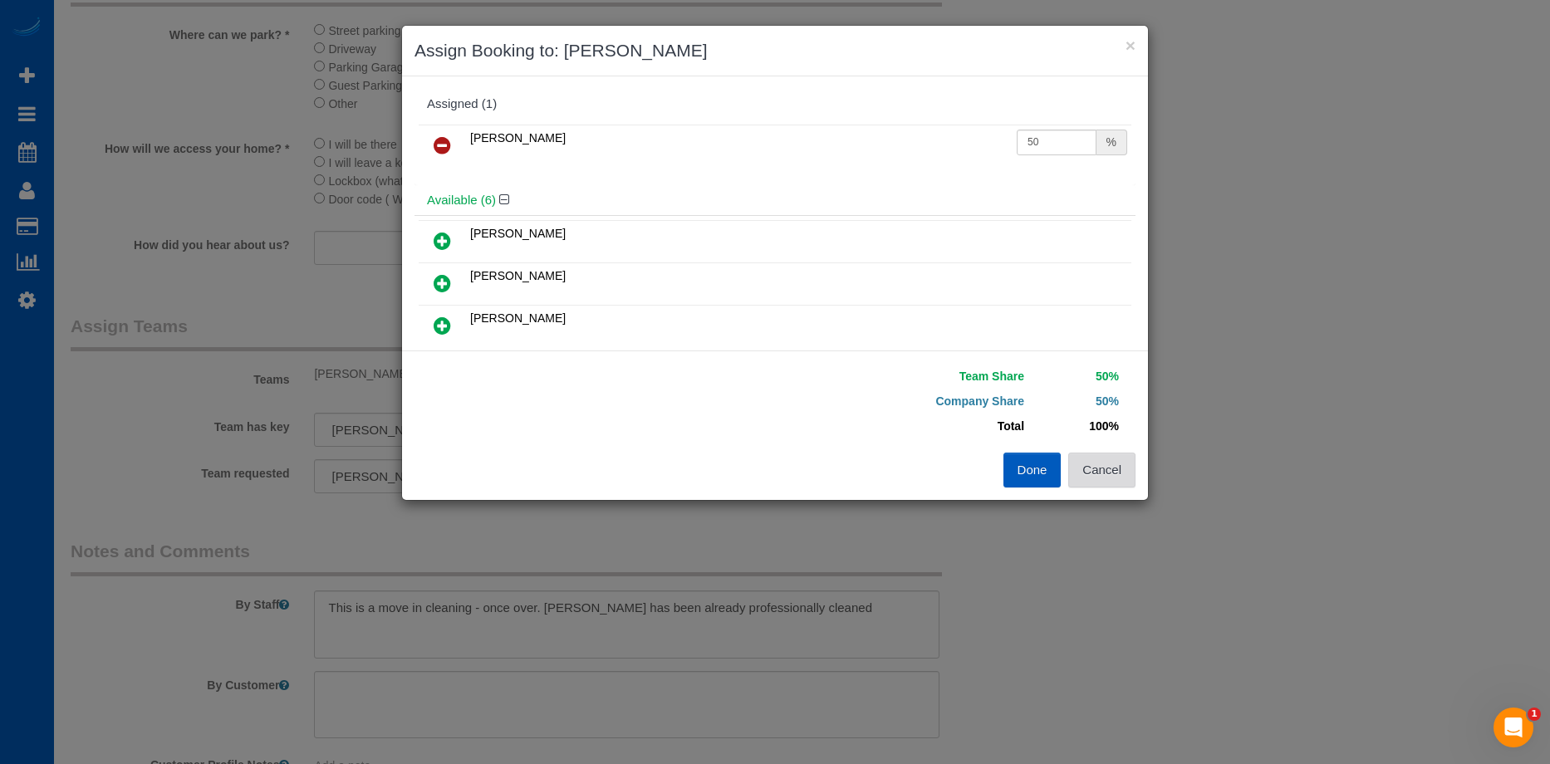
click at [1118, 465] on button "Cancel" at bounding box center [1101, 470] width 67 height 35
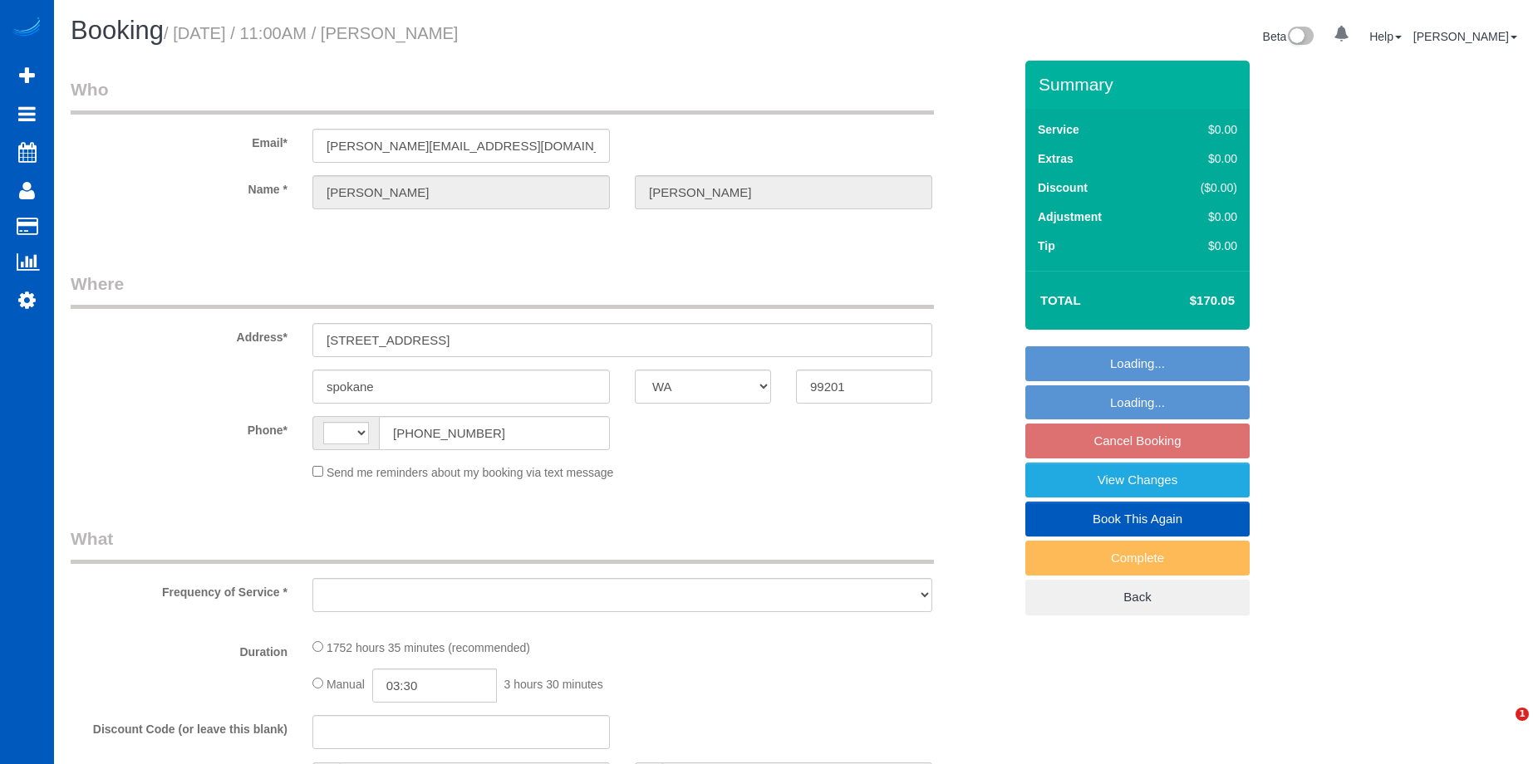
select select "WA"
select select "string:[GEOGRAPHIC_DATA]"
select select "object:909"
select select "spot1"
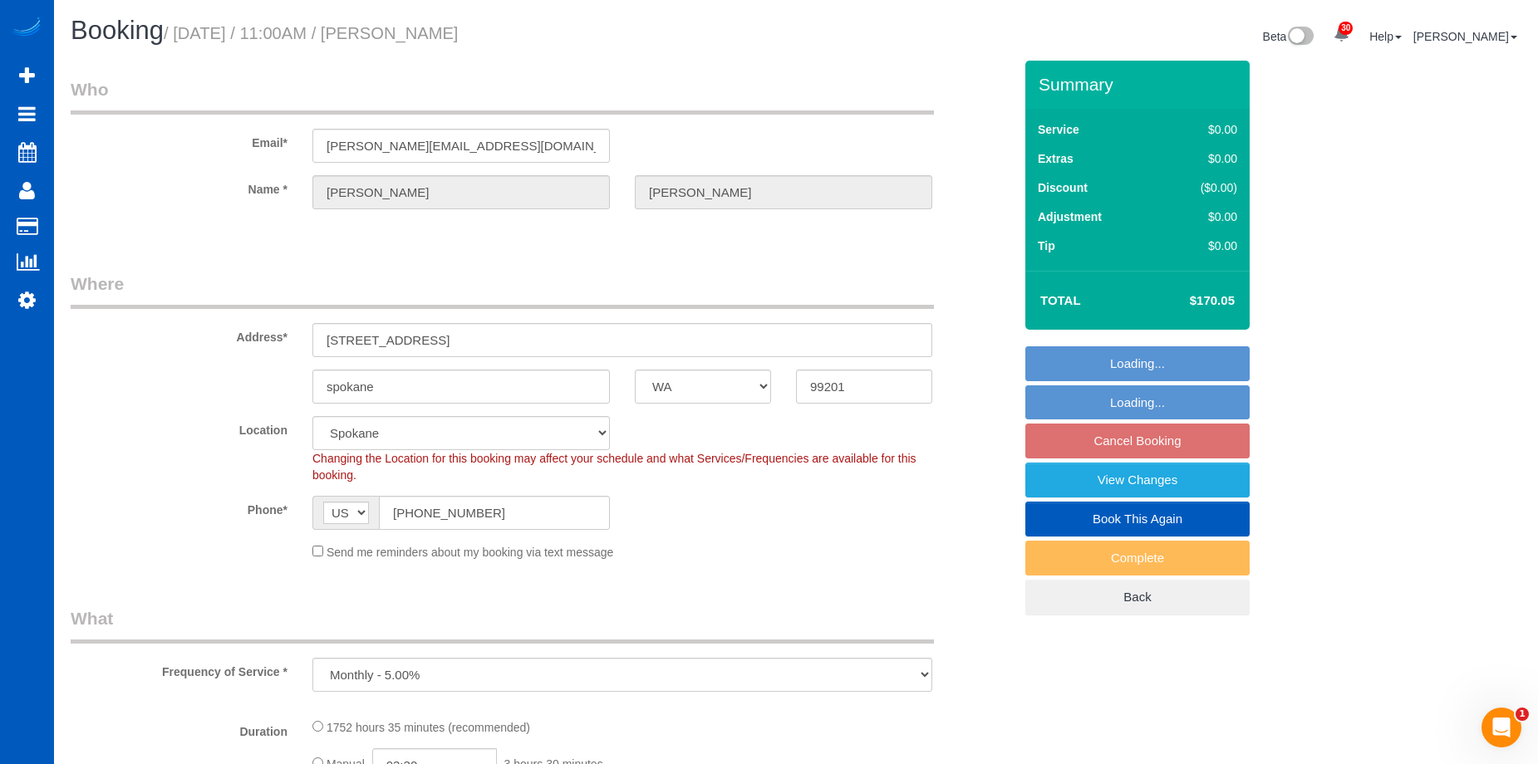
select select "object:1031"
select select "1001"
select select "2"
select select "1001"
select select "2"
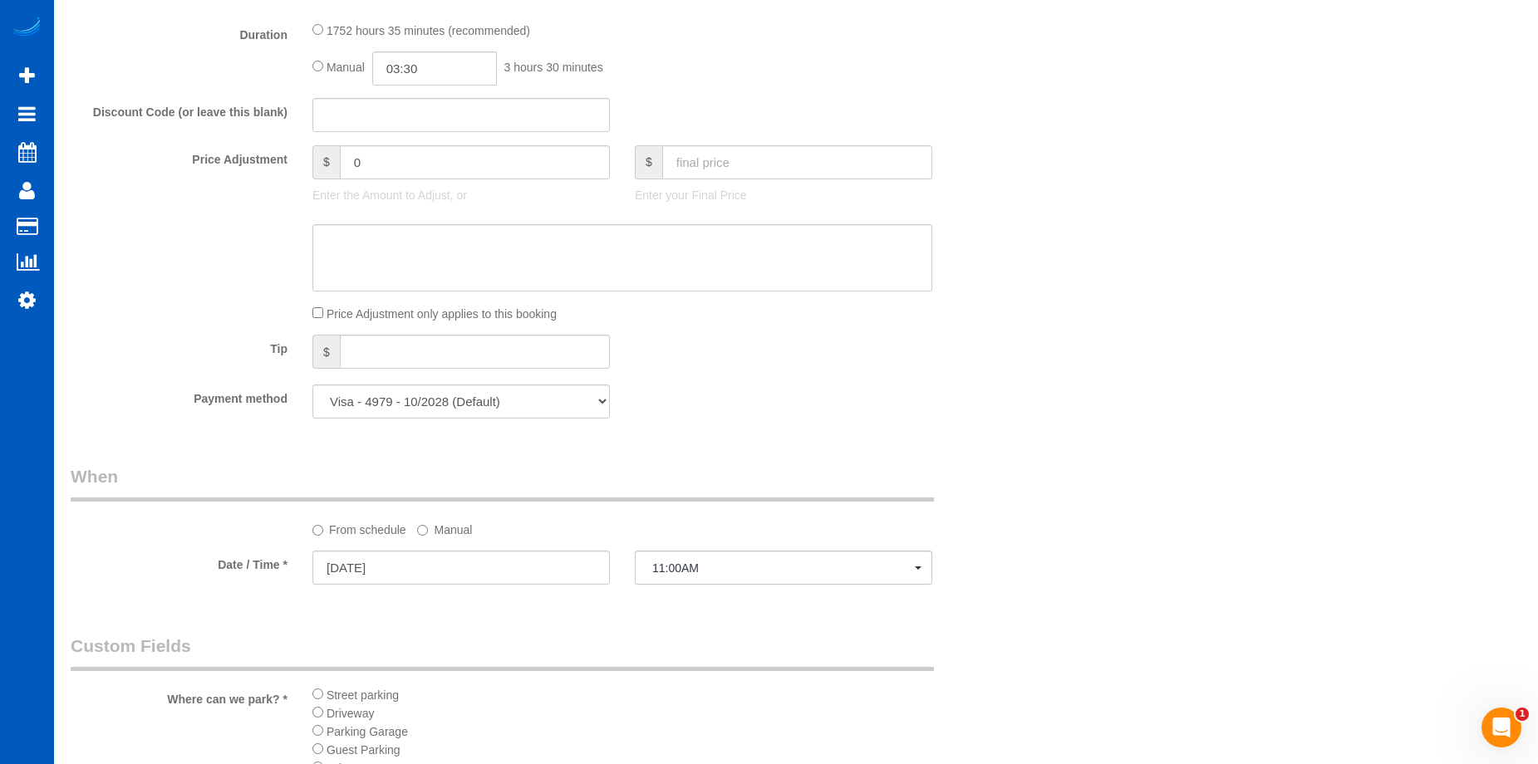
scroll to position [1163, 0]
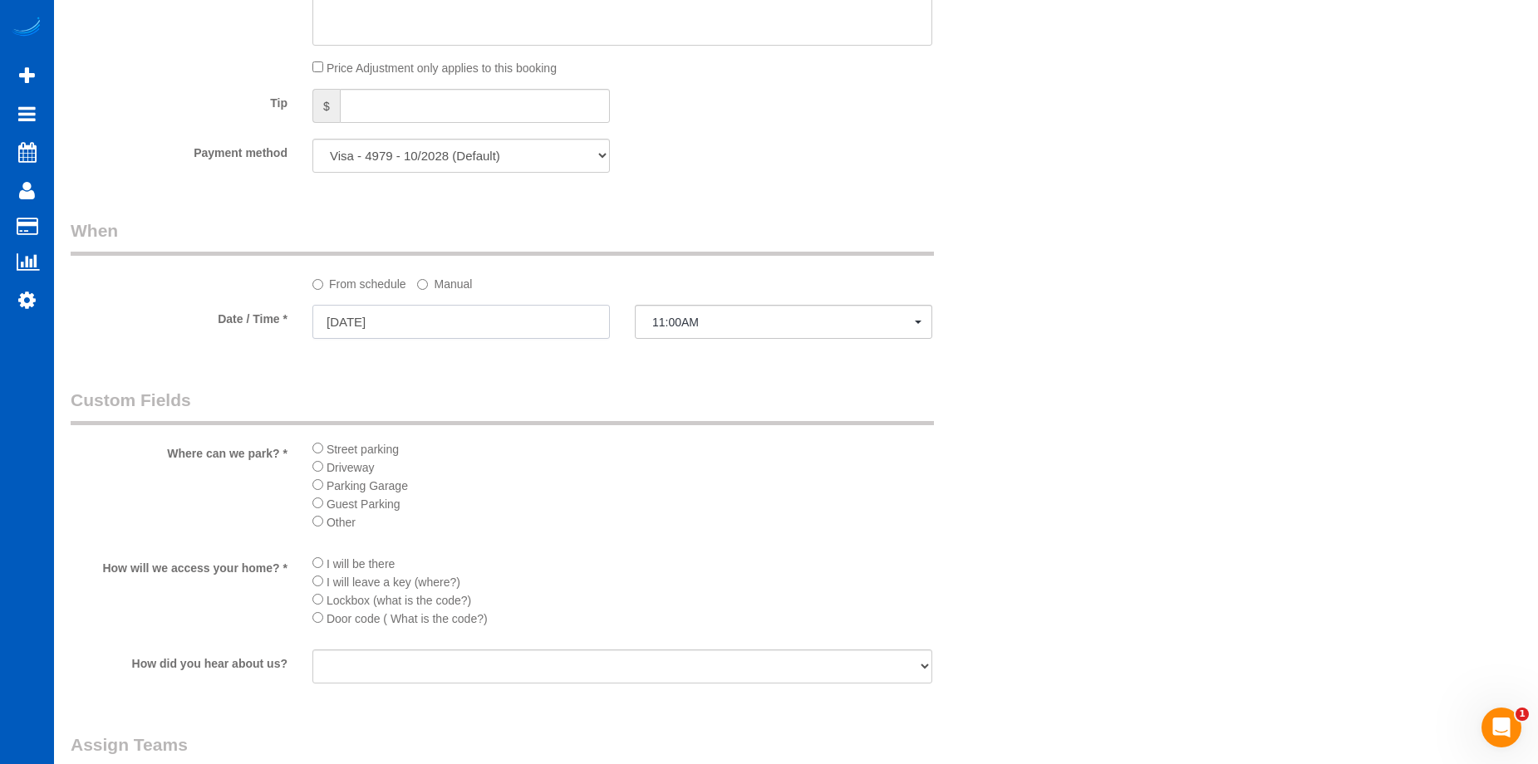
click at [559, 325] on input "09/09/2025" at bounding box center [460, 322] width 297 height 34
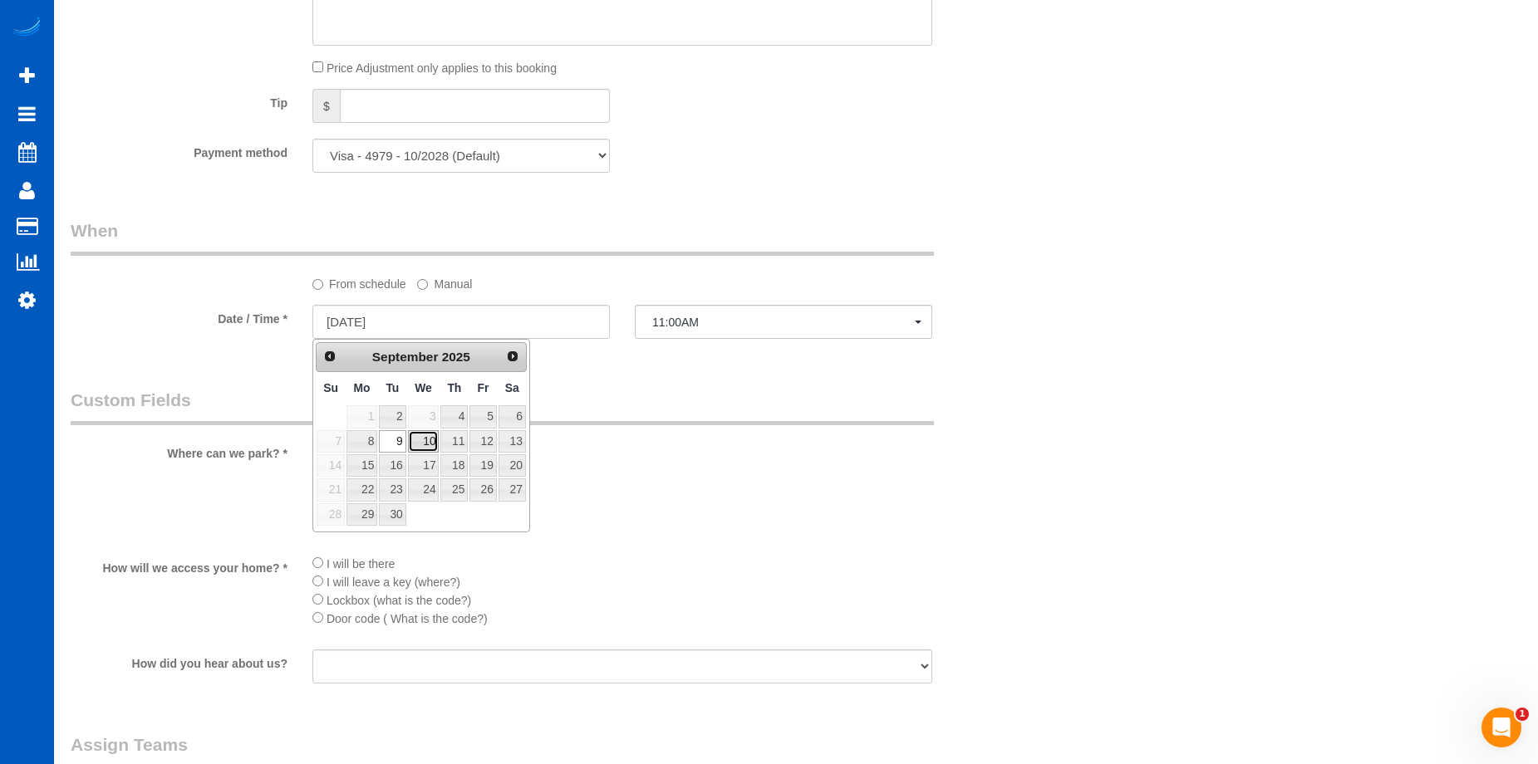
click at [419, 444] on link "10" at bounding box center [424, 441] width 32 height 22
type input "[DATE]"
select select "spot3"
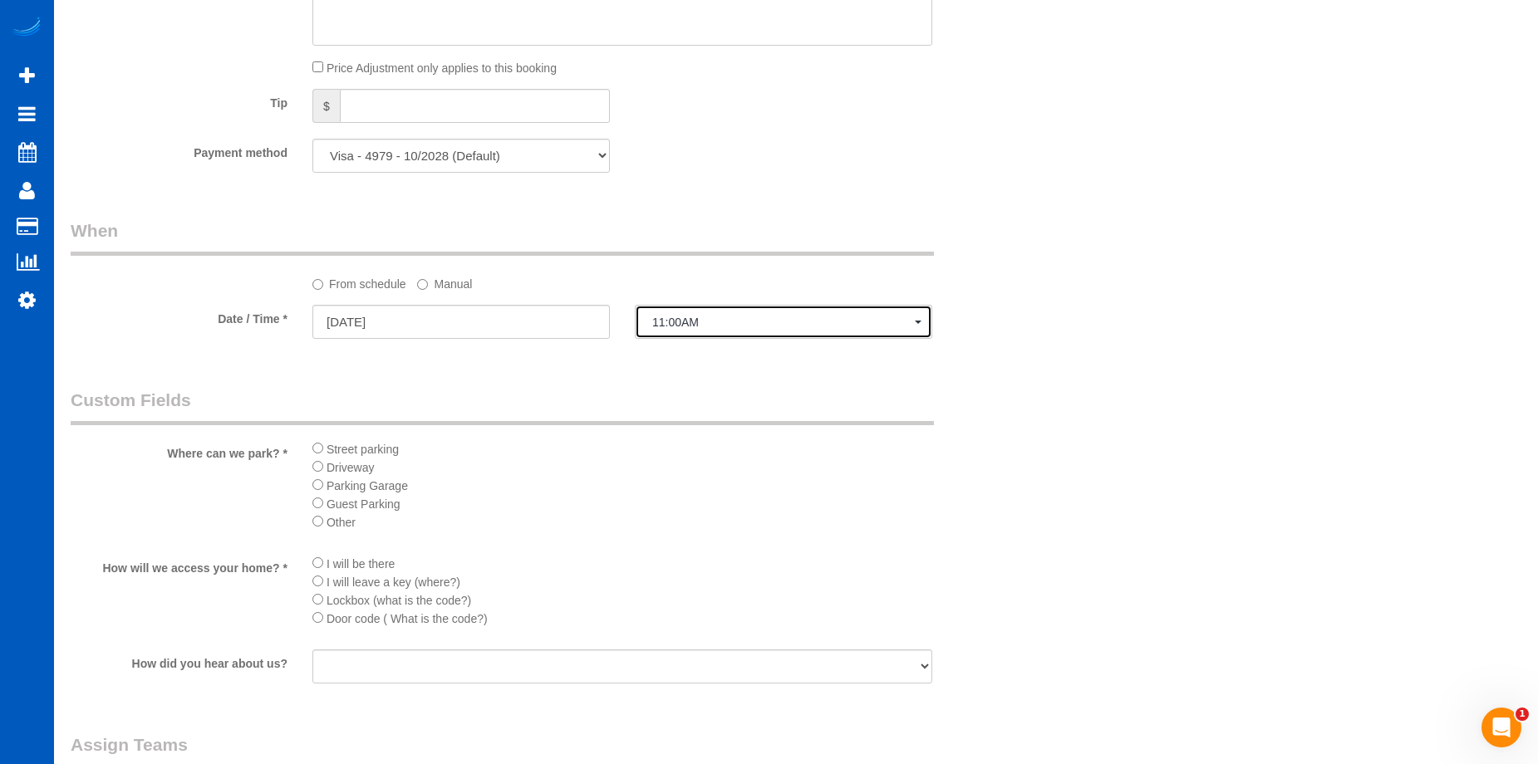
click at [698, 312] on button "11:00AM" at bounding box center [783, 322] width 297 height 34
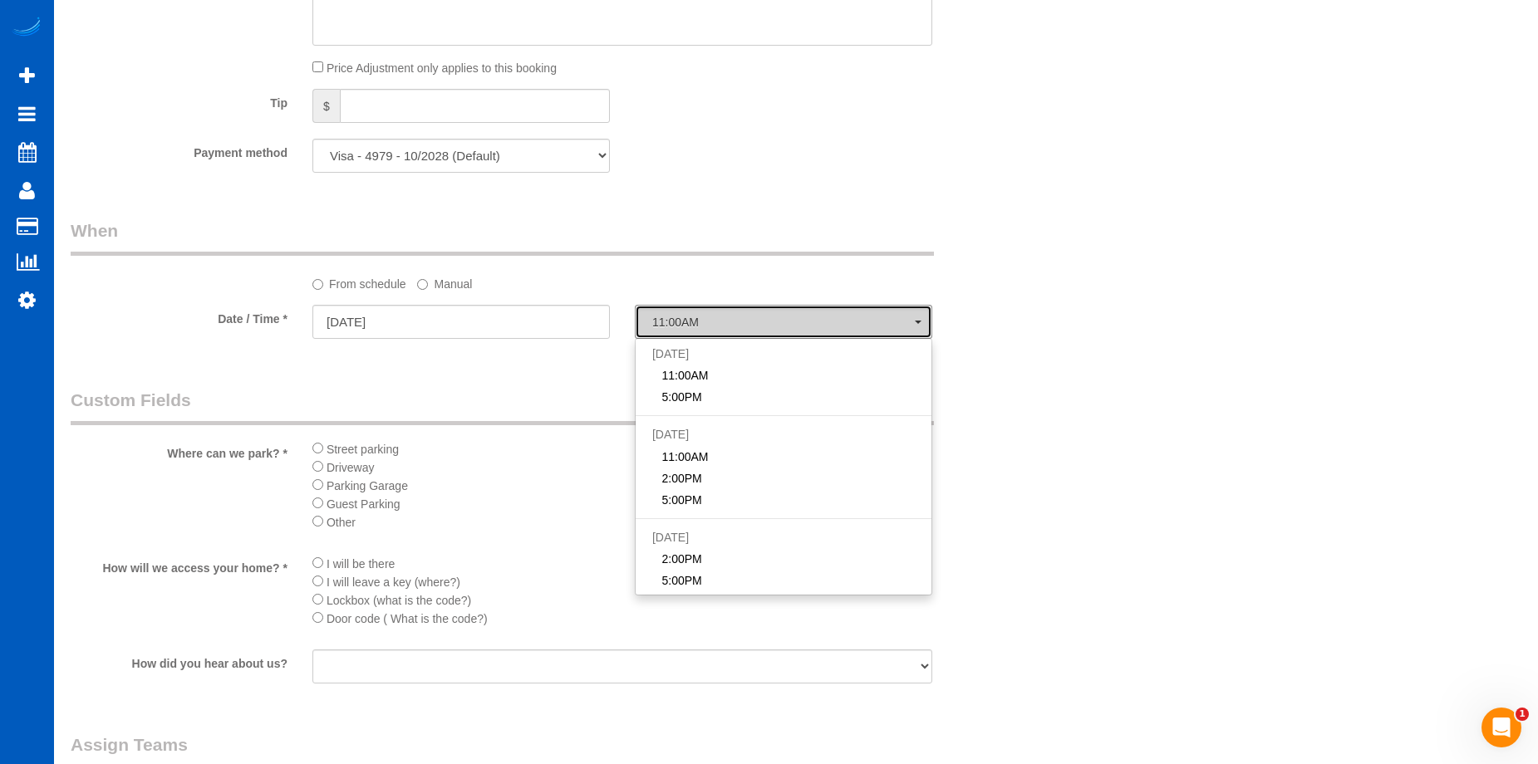
click at [720, 314] on button "11:00AM" at bounding box center [783, 322] width 297 height 34
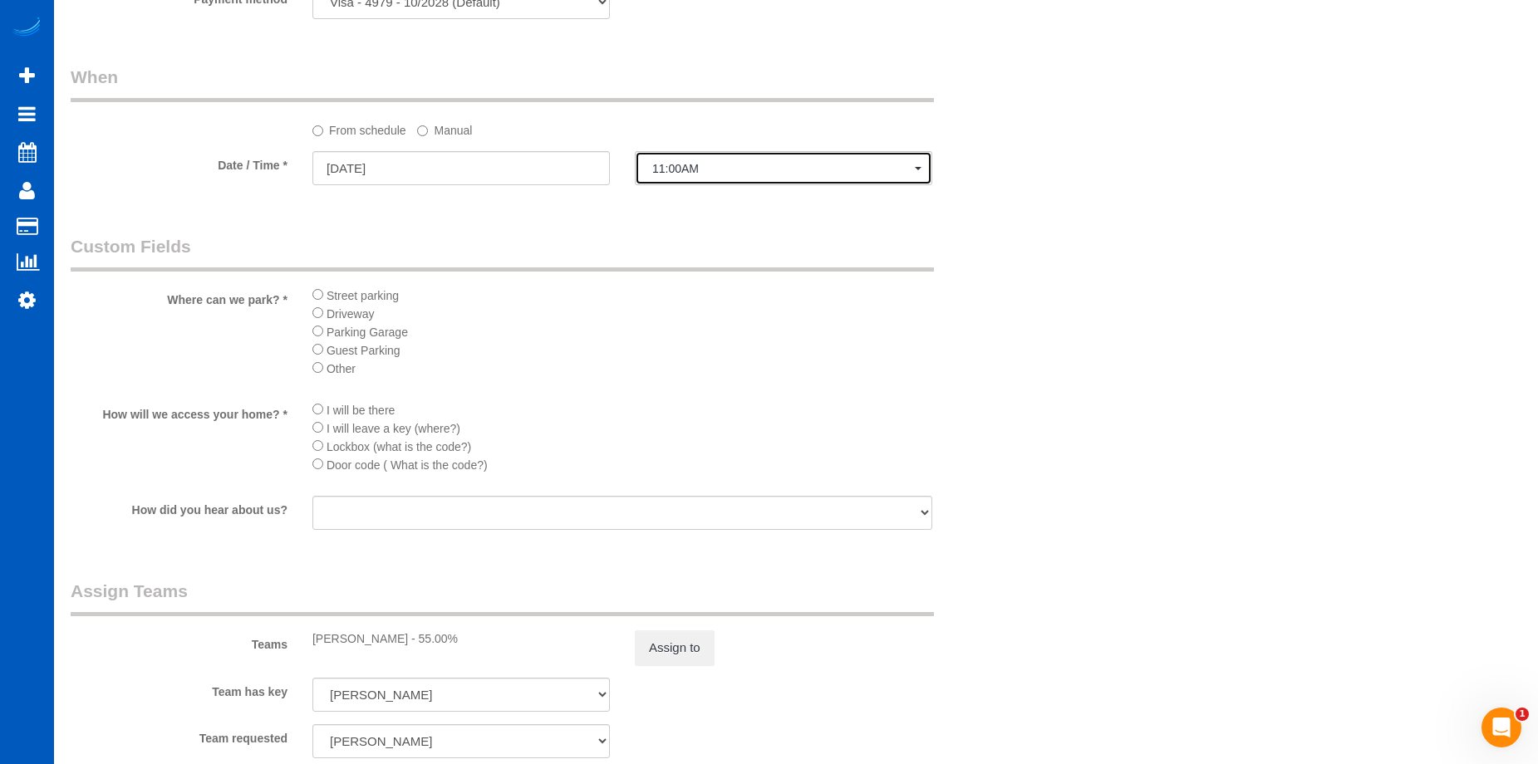
scroll to position [1495, 0]
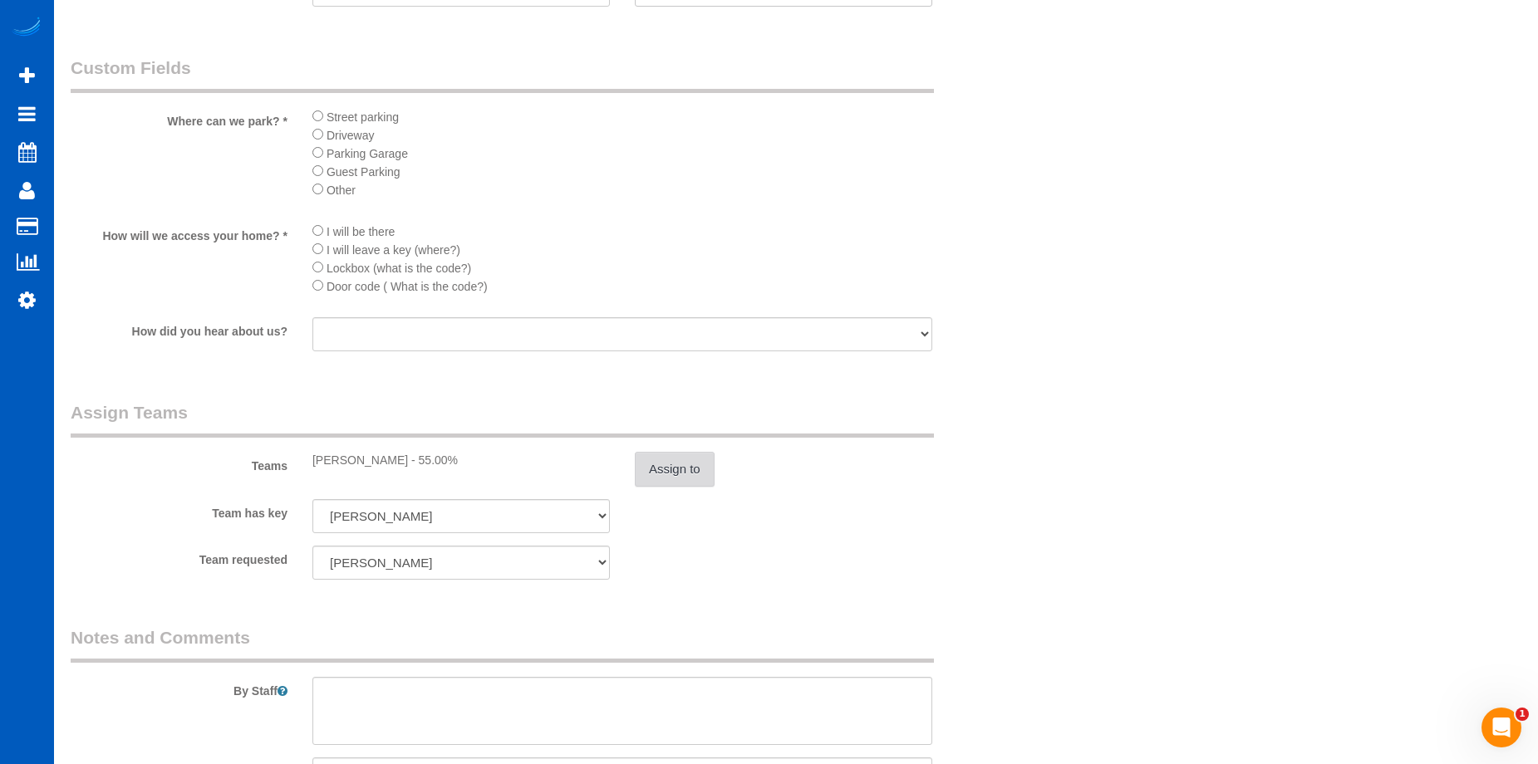
click at [655, 459] on button "Assign to" at bounding box center [675, 469] width 80 height 35
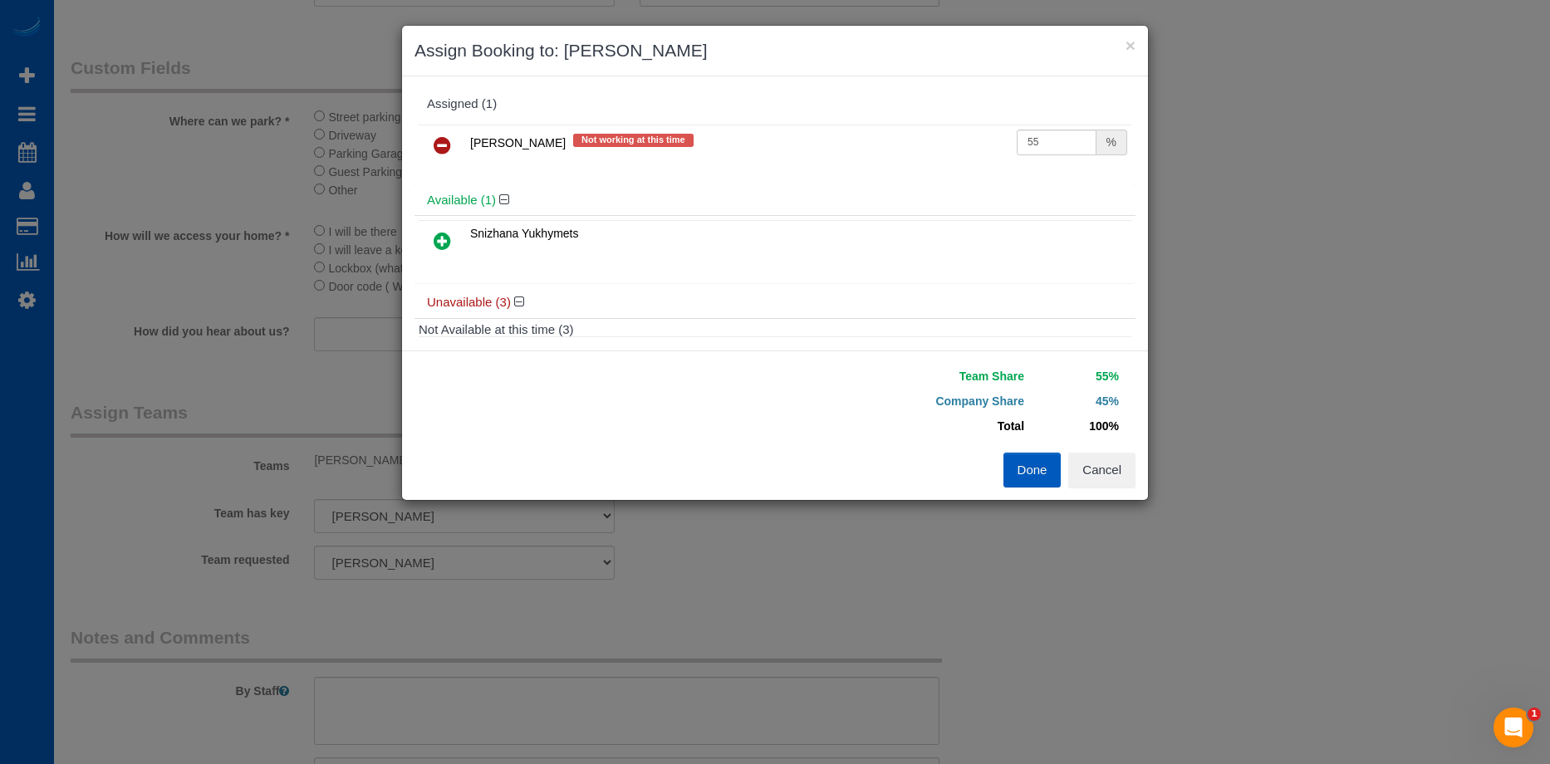
click at [438, 242] on icon at bounding box center [442, 241] width 17 height 20
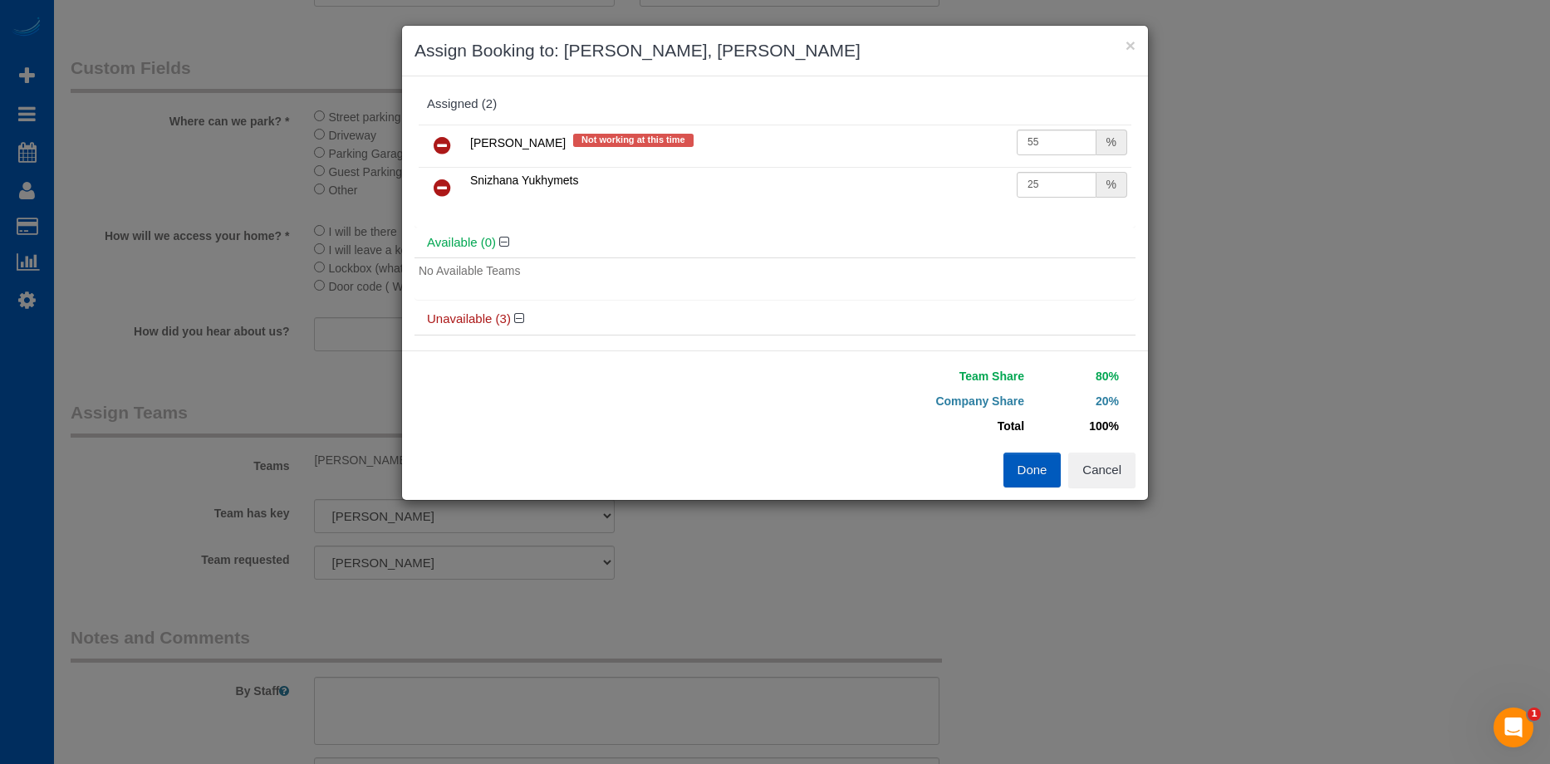
click at [449, 150] on icon at bounding box center [442, 145] width 17 height 20
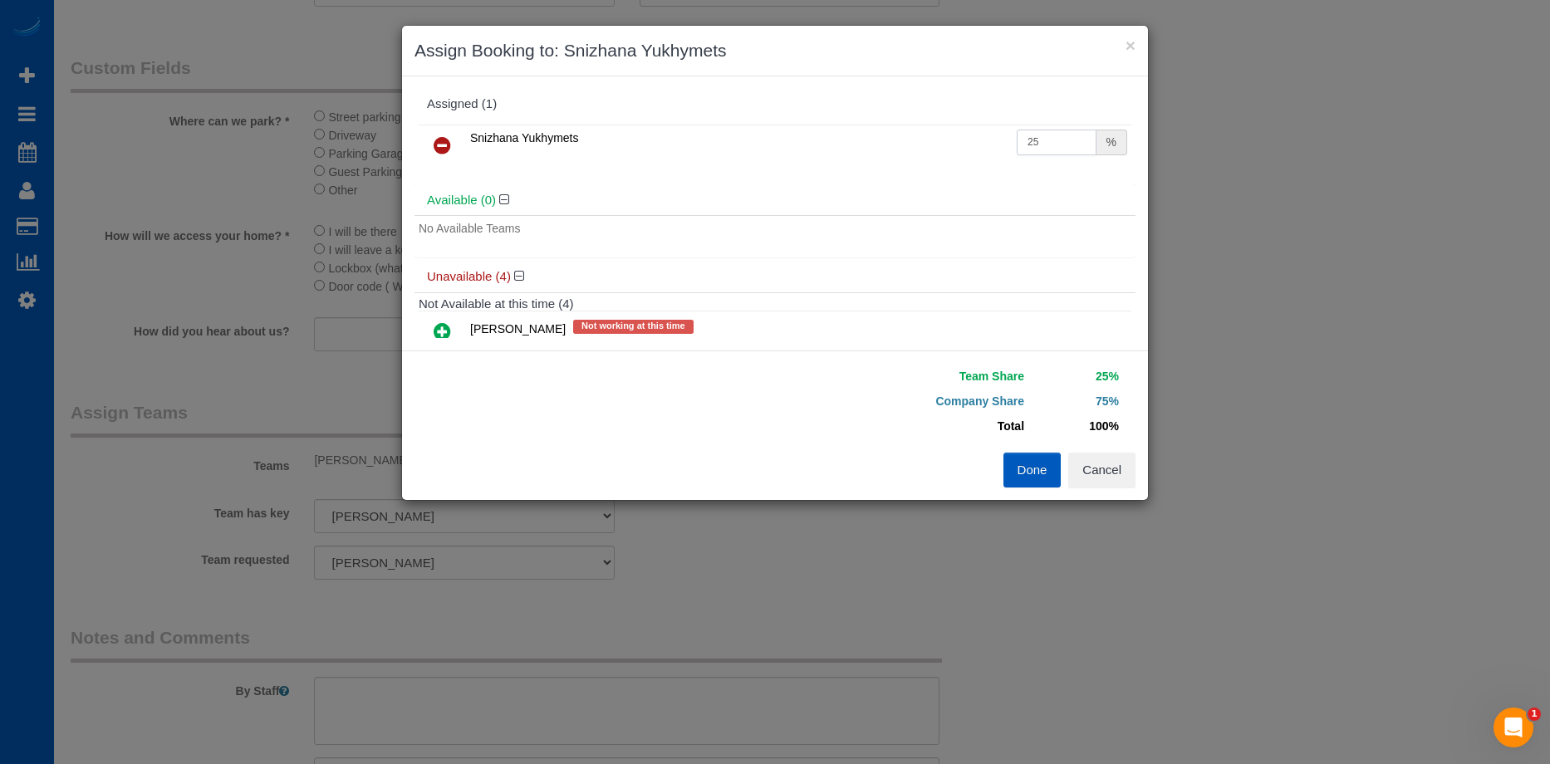
click at [1032, 147] on input "25" at bounding box center [1057, 143] width 80 height 26
drag, startPoint x: 1046, startPoint y: 142, endPoint x: 929, endPoint y: 139, distance: 117.2
click at [929, 139] on tr "Snizhana Yukhymets 25 %" at bounding box center [775, 146] width 713 height 42
type input "55"
click at [1051, 464] on button "Done" at bounding box center [1032, 470] width 58 height 35
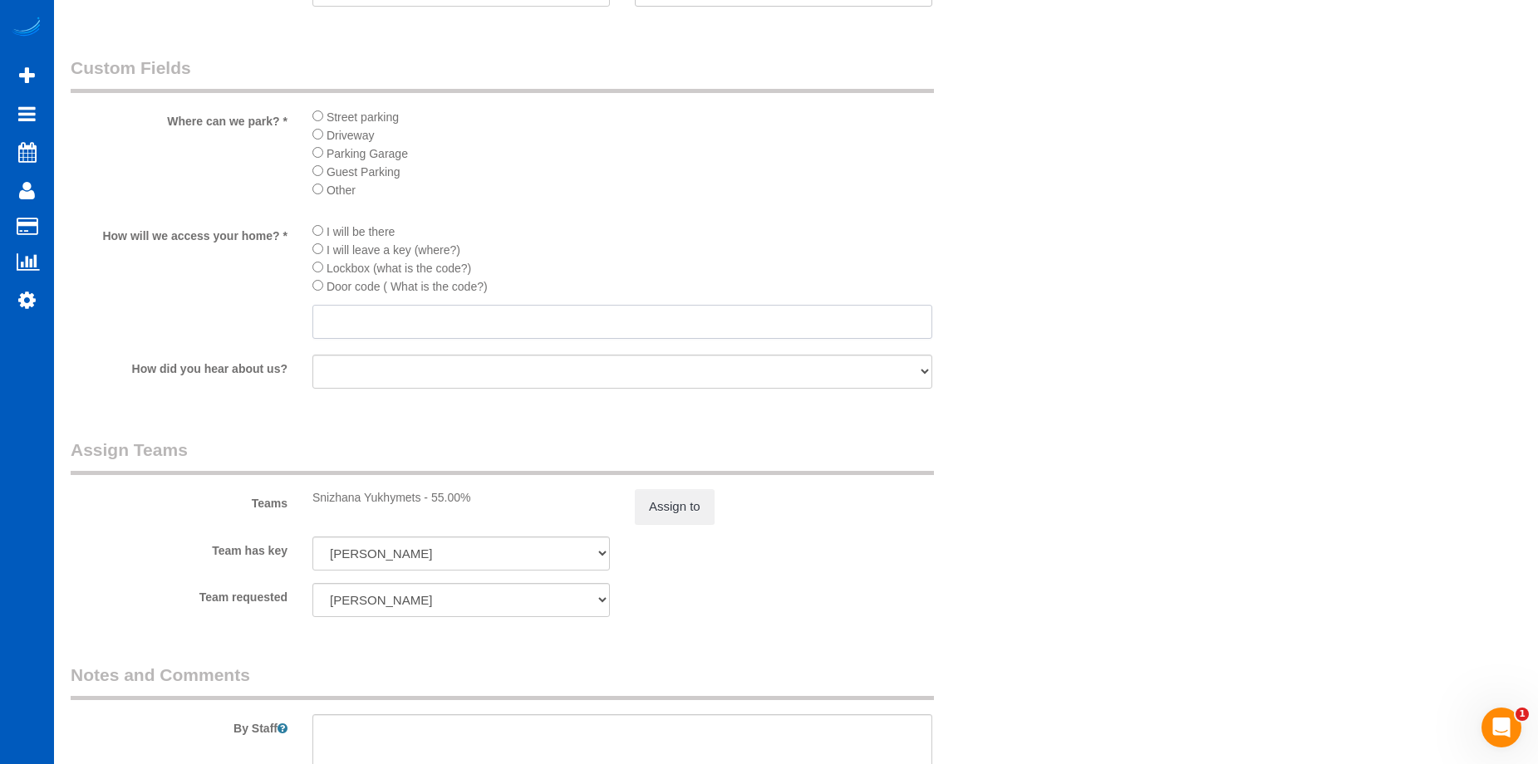
click at [466, 320] on input "text" at bounding box center [622, 322] width 620 height 34
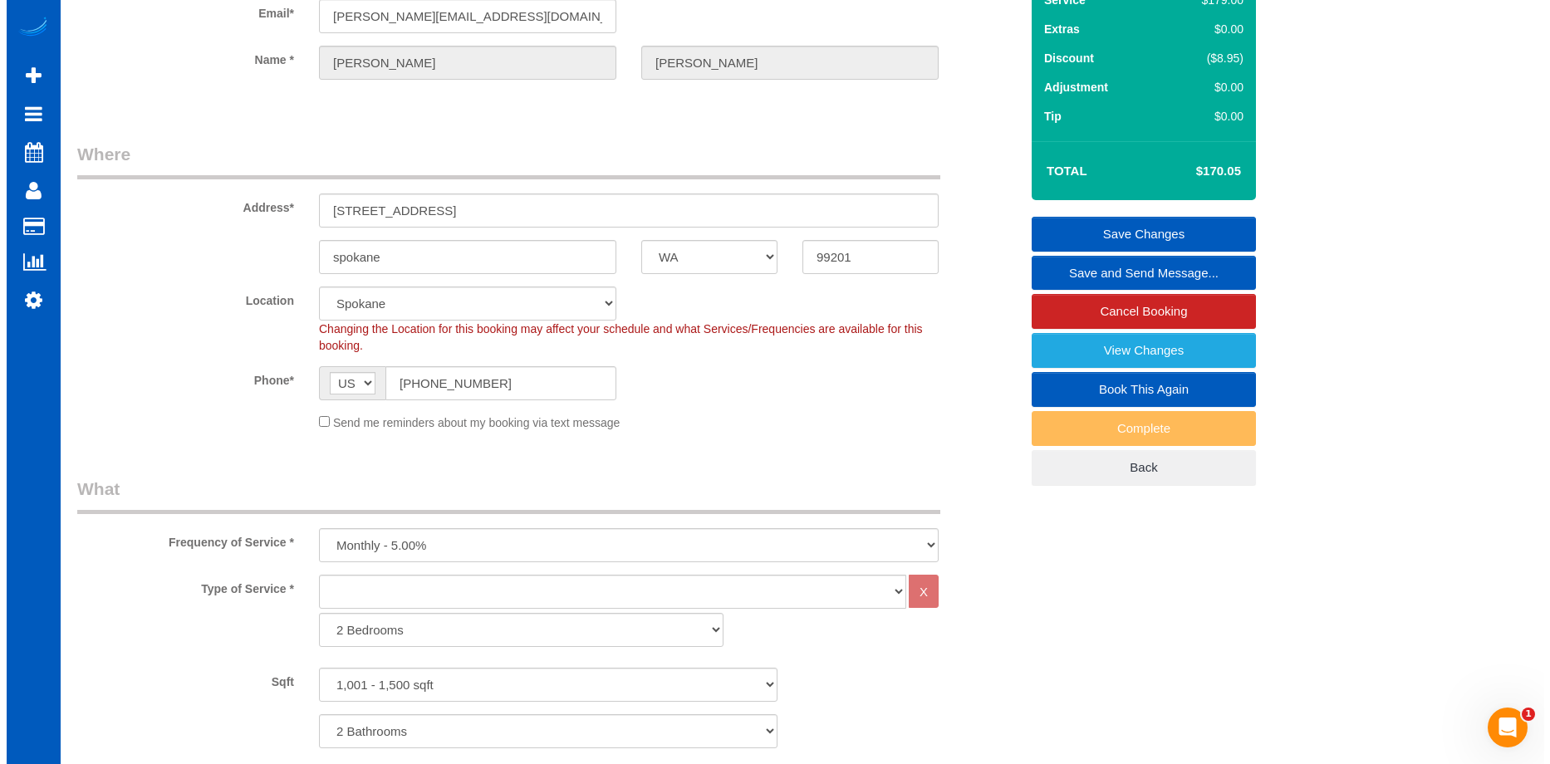
scroll to position [0, 0]
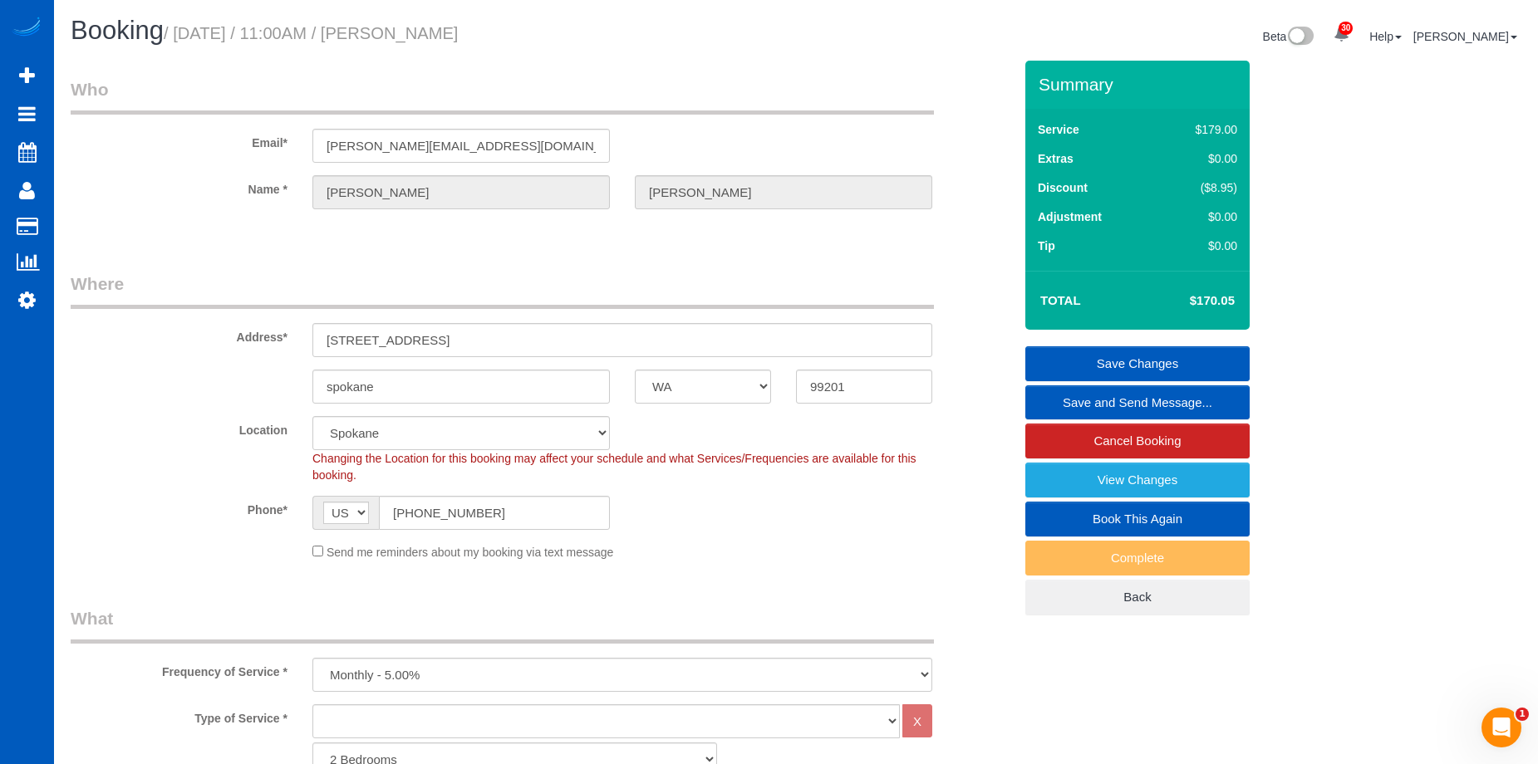
type input "Key under the mat"
click at [1082, 361] on link "Save Changes" at bounding box center [1137, 363] width 224 height 35
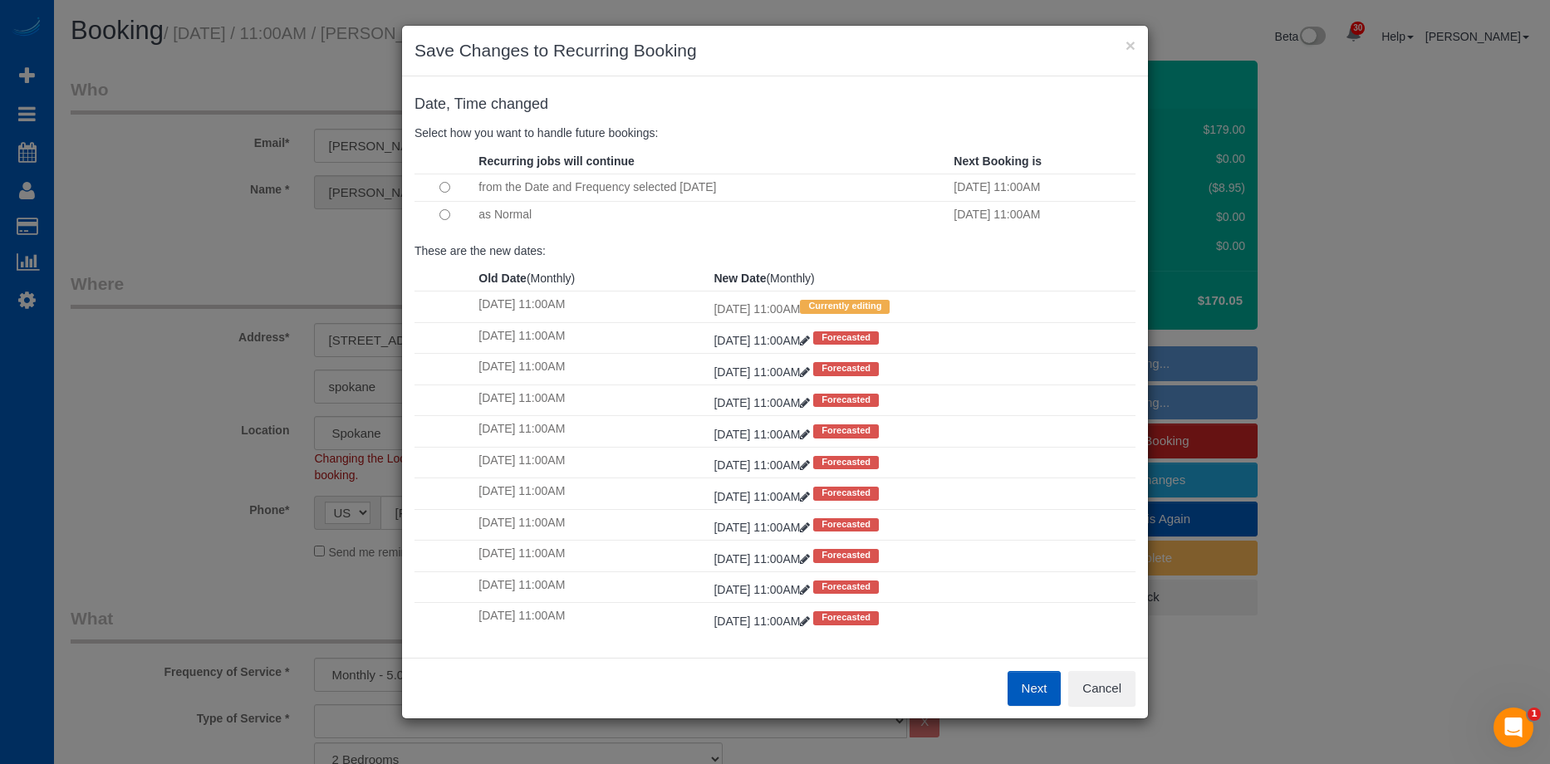
click at [1040, 691] on button "Next" at bounding box center [1035, 688] width 54 height 35
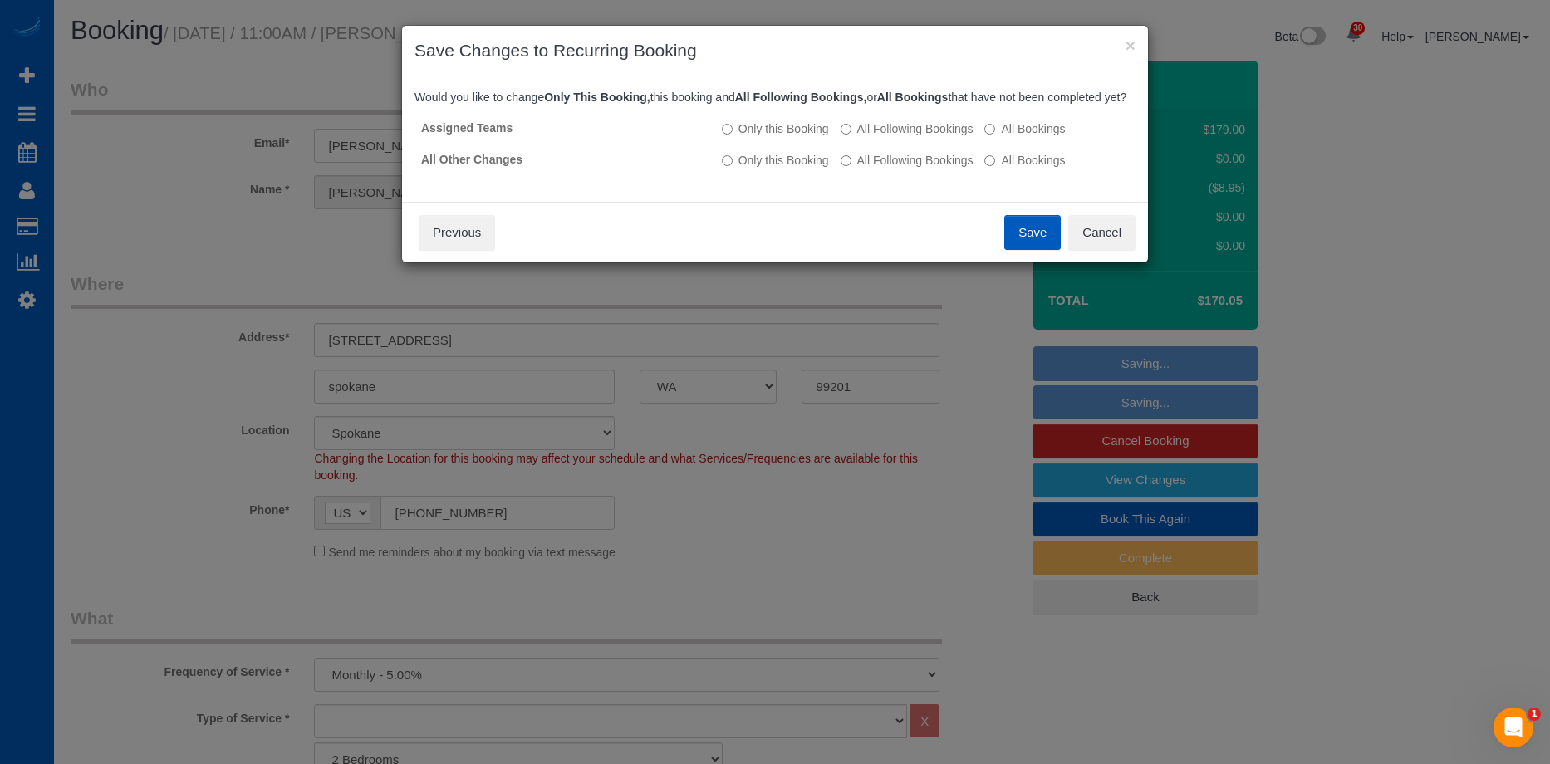
click at [1023, 247] on button "Save" at bounding box center [1032, 232] width 56 height 35
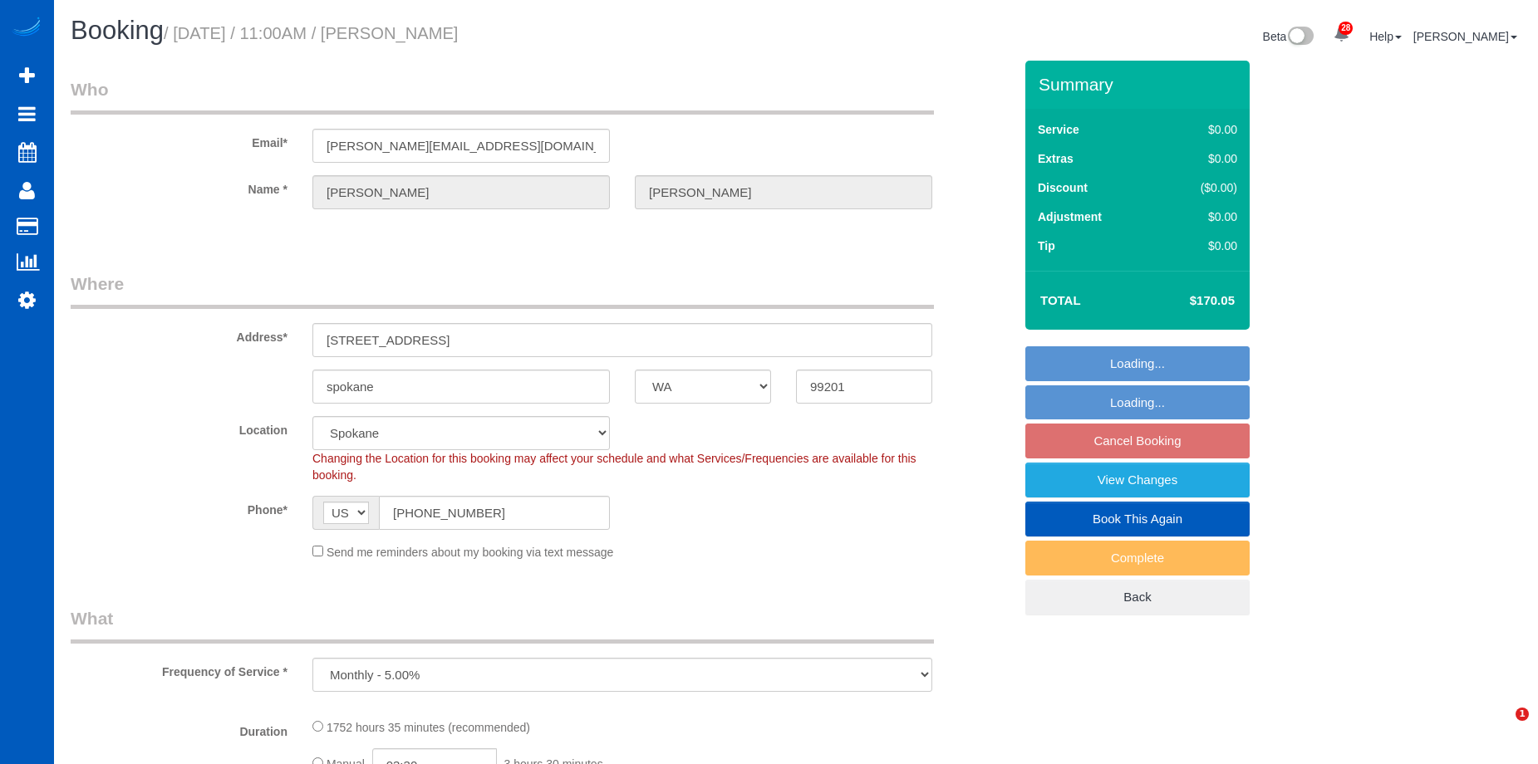
select select "WA"
select select "spot1"
select select "object:1034"
select select "1001"
select select "2"
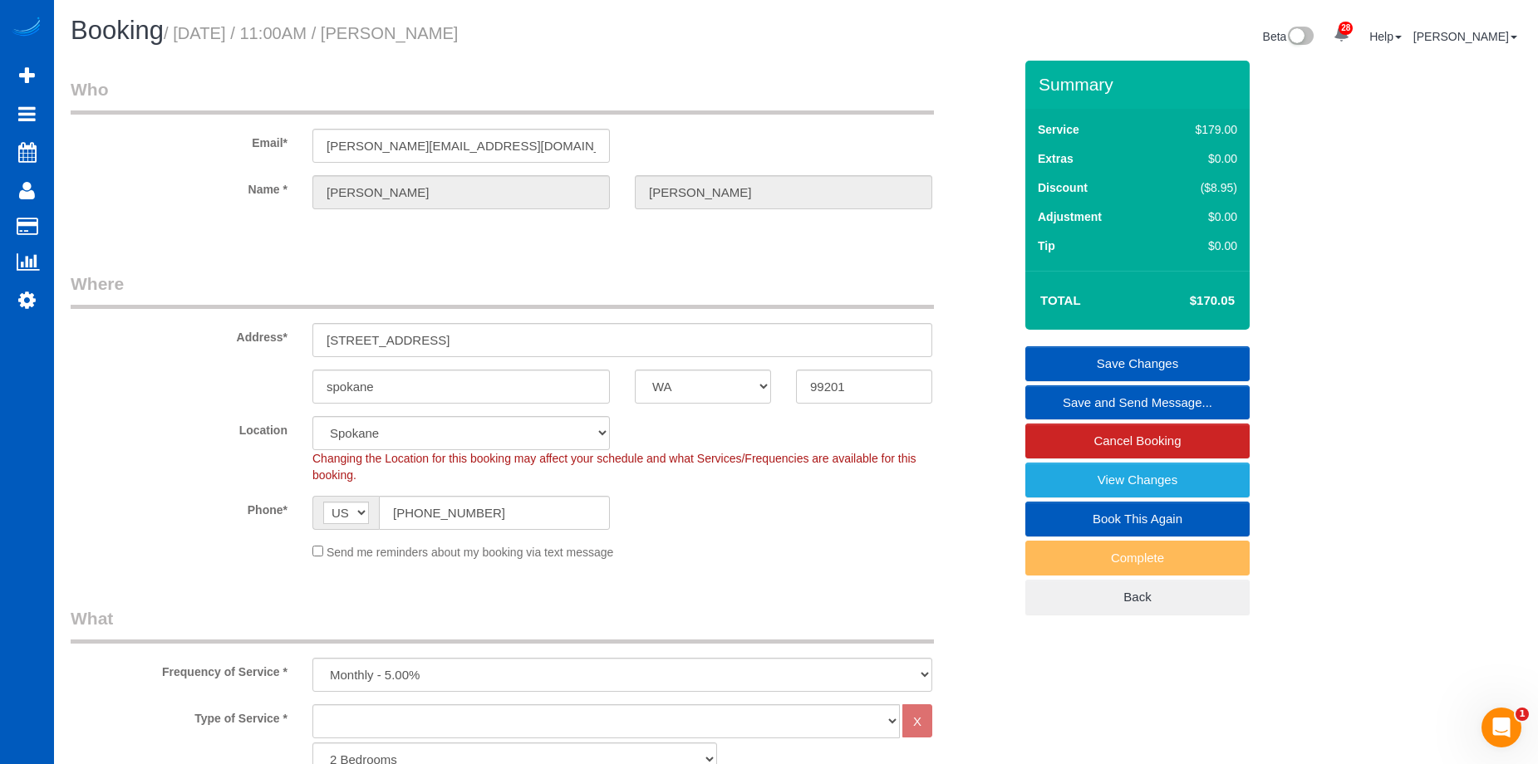
click at [1104, 405] on link "Save and Send Message..." at bounding box center [1137, 402] width 224 height 35
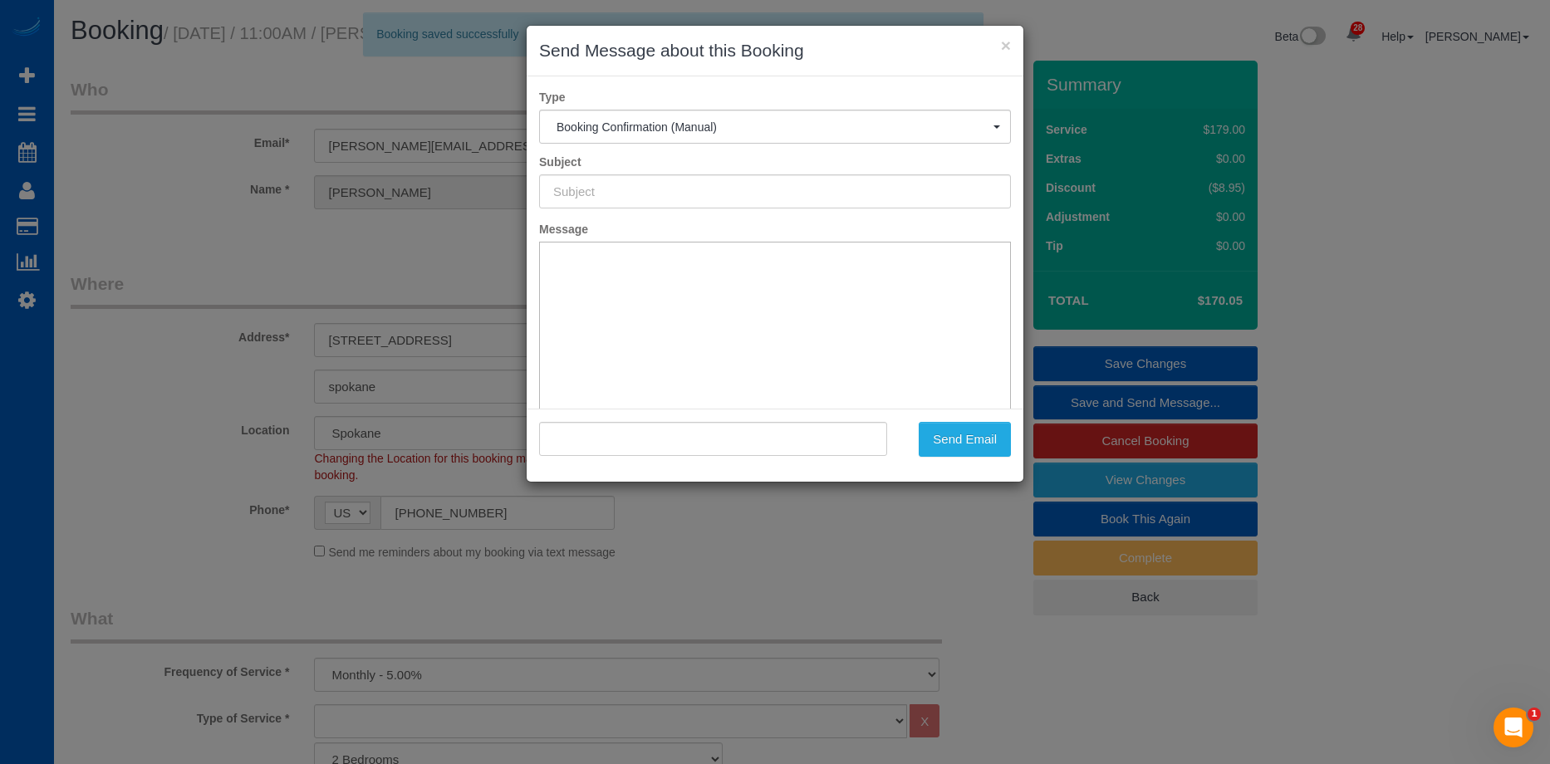
type input "Cleaning Service Confirmed!"
type input ""[PERSON_NAME]" <[PERSON_NAME][EMAIL_ADDRESS][DOMAIN_NAME]>"
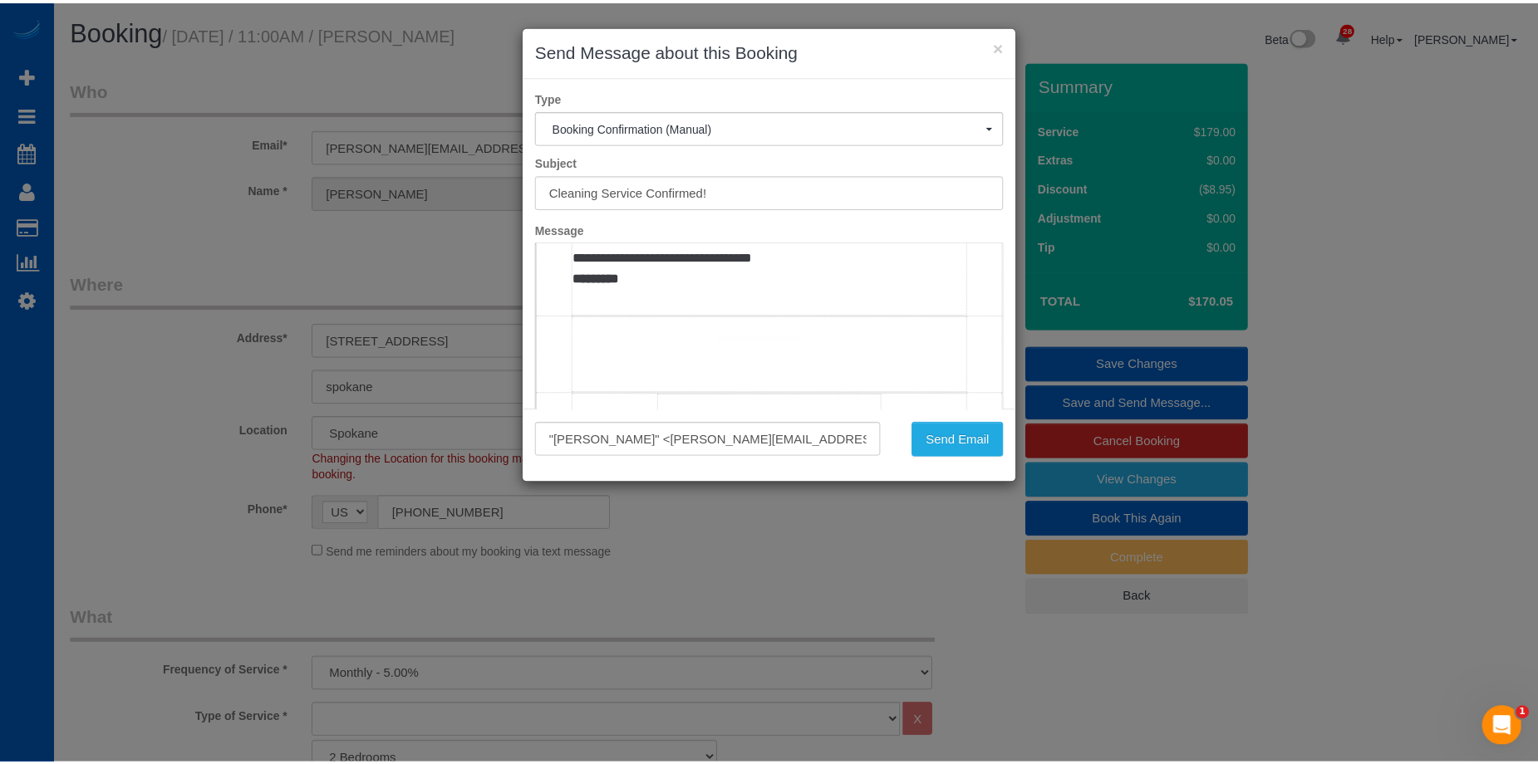
scroll to position [997, 0]
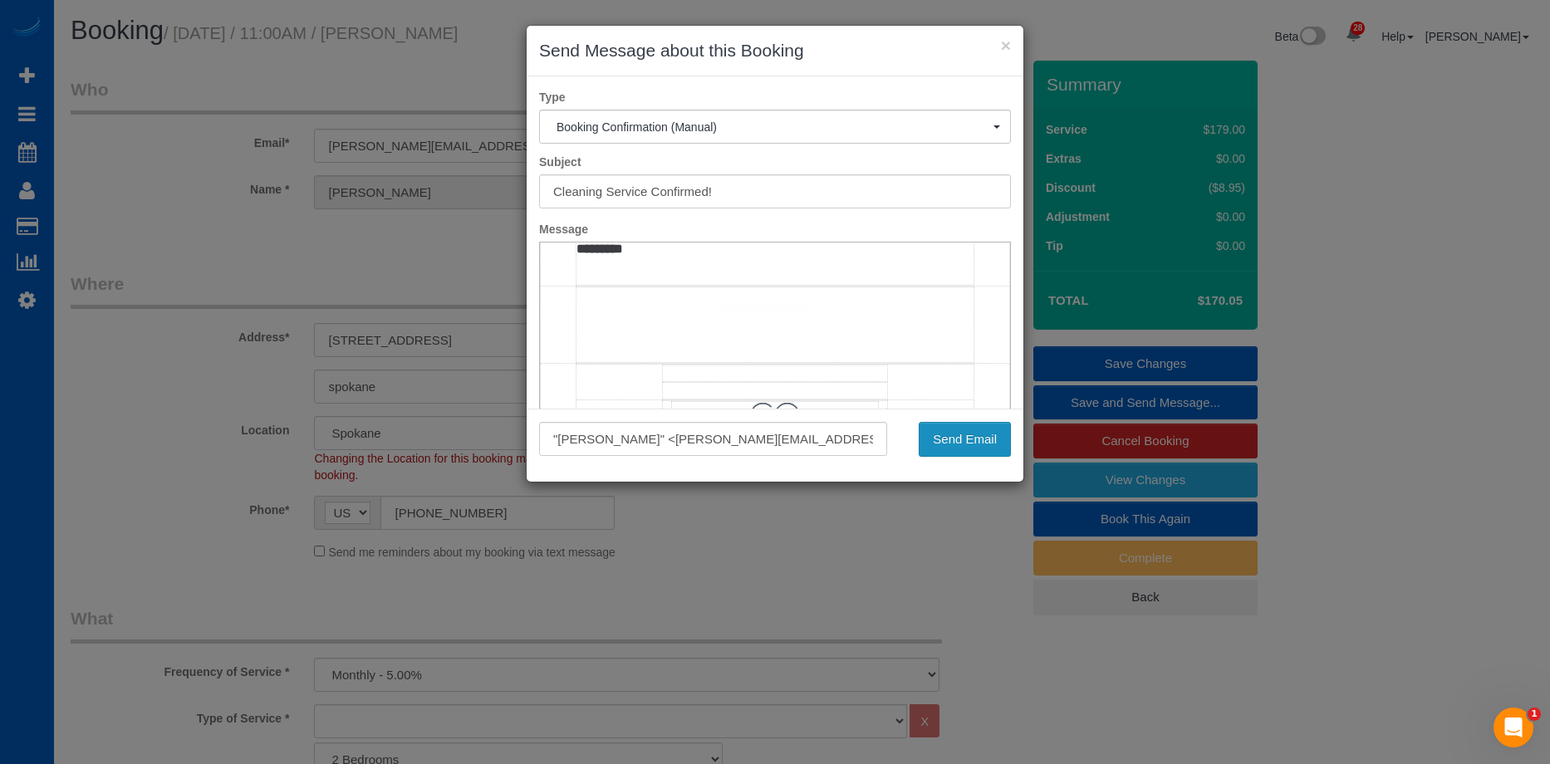
click at [993, 440] on button "Send Email" at bounding box center [965, 439] width 92 height 35
